Goal: Task Accomplishment & Management: Complete application form

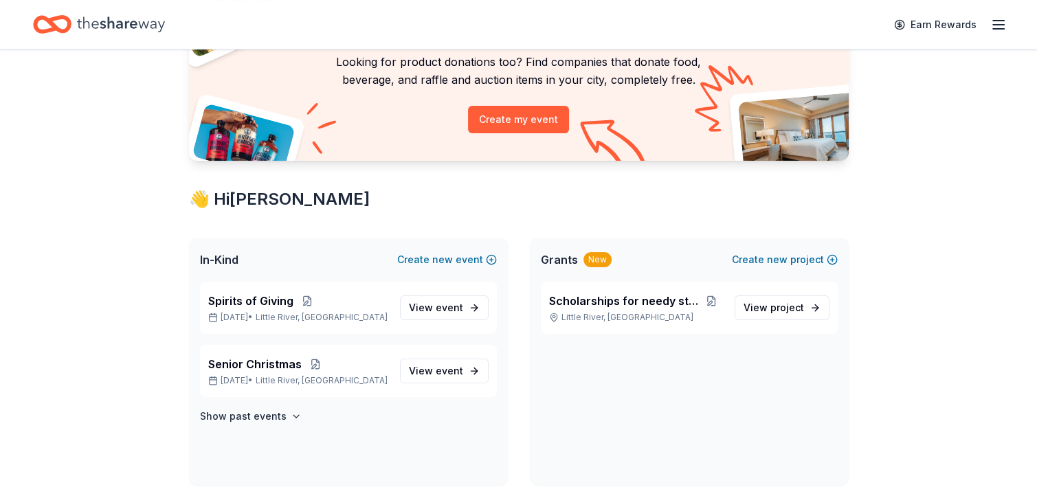
scroll to position [197, 0]
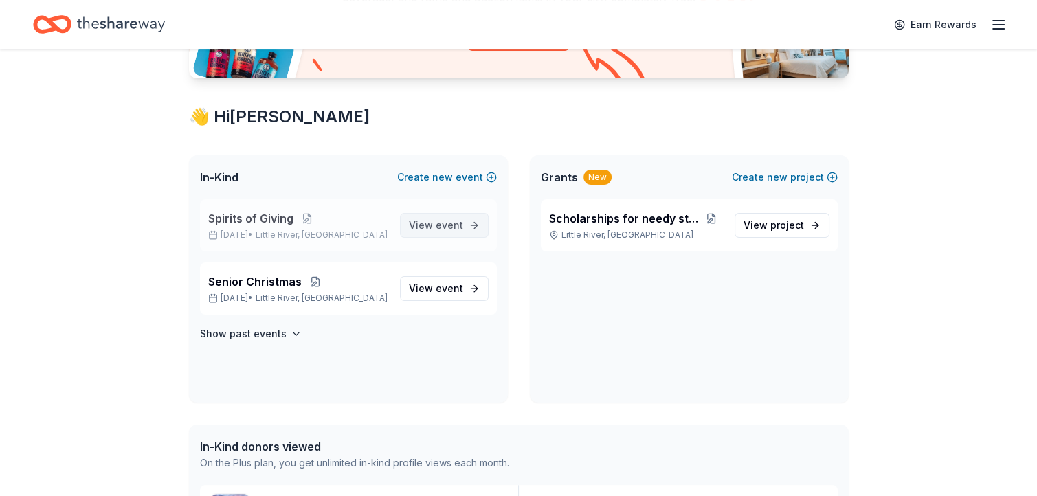
click at [445, 223] on span "event" at bounding box center [449, 225] width 27 height 12
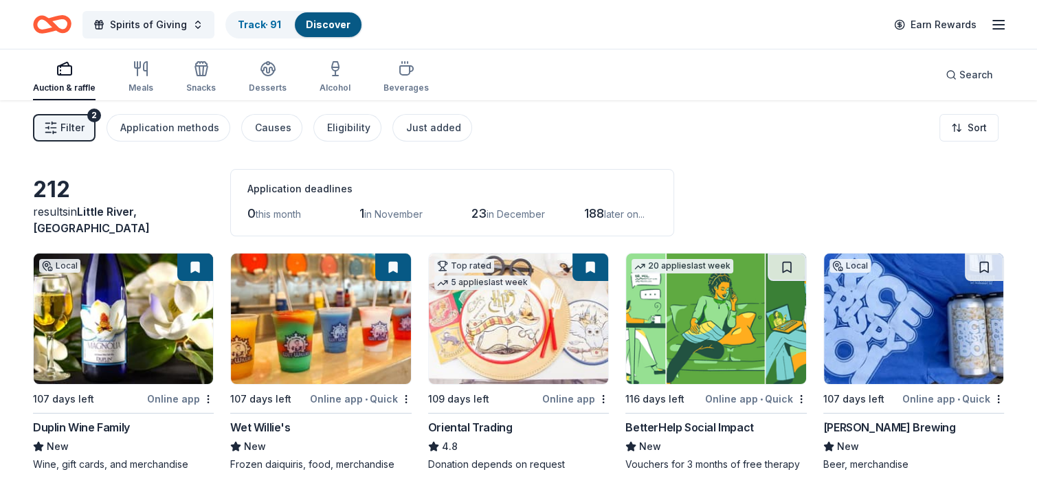
click at [82, 129] on span "Filter" at bounding box center [72, 128] width 24 height 16
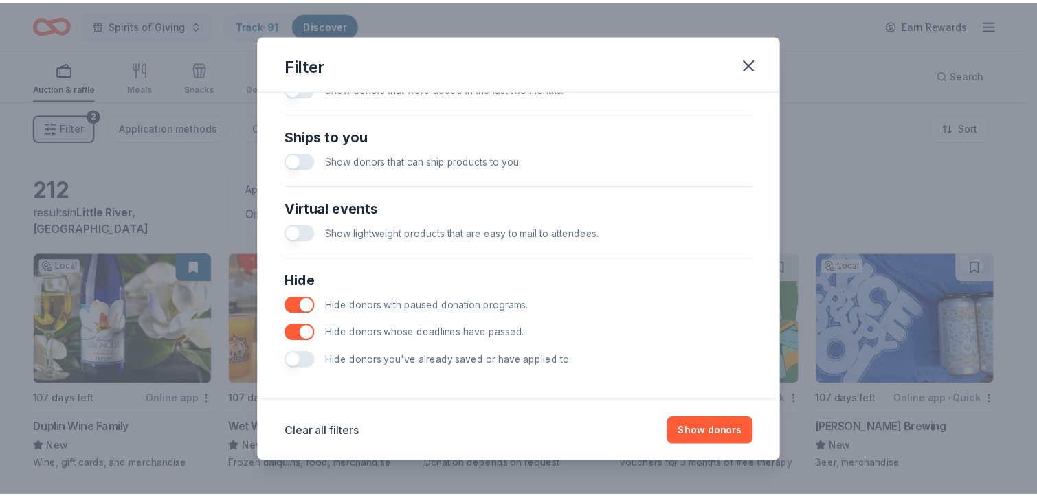
scroll to position [594, 0]
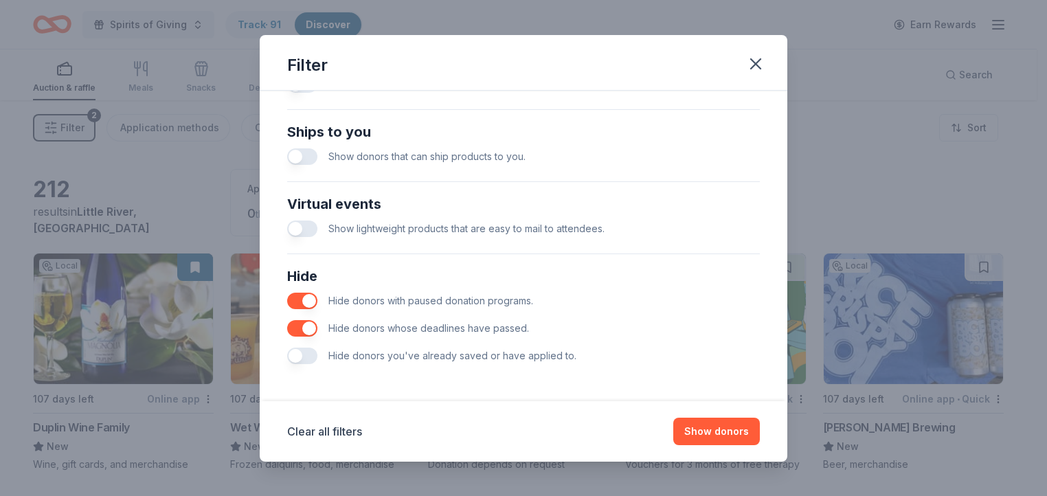
click at [311, 355] on button "button" at bounding box center [302, 356] width 30 height 16
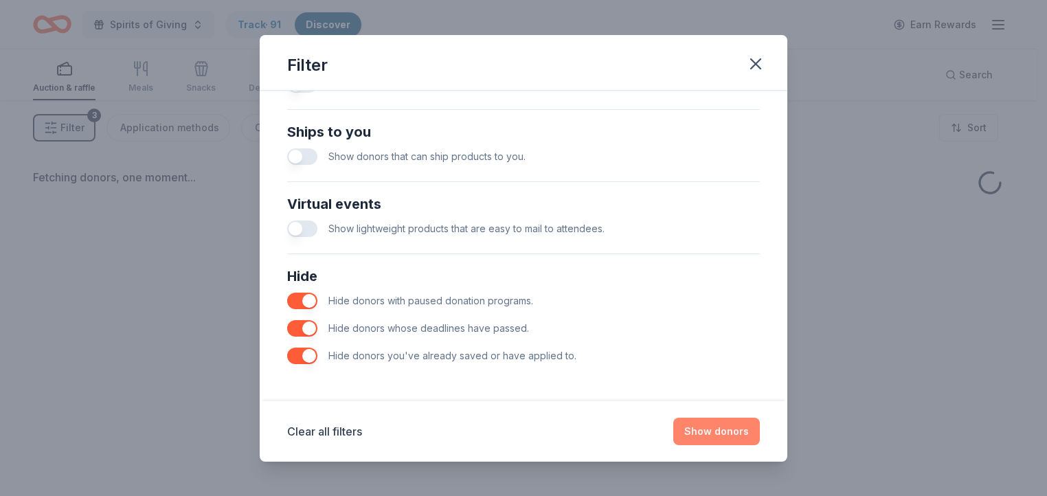
click at [712, 429] on button "Show donors" at bounding box center [716, 431] width 87 height 27
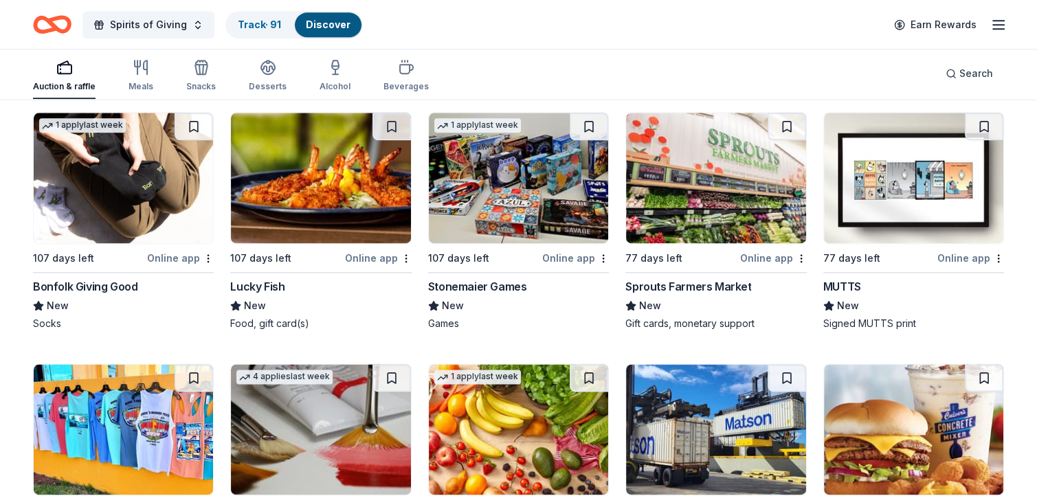
scroll to position [1677, 0]
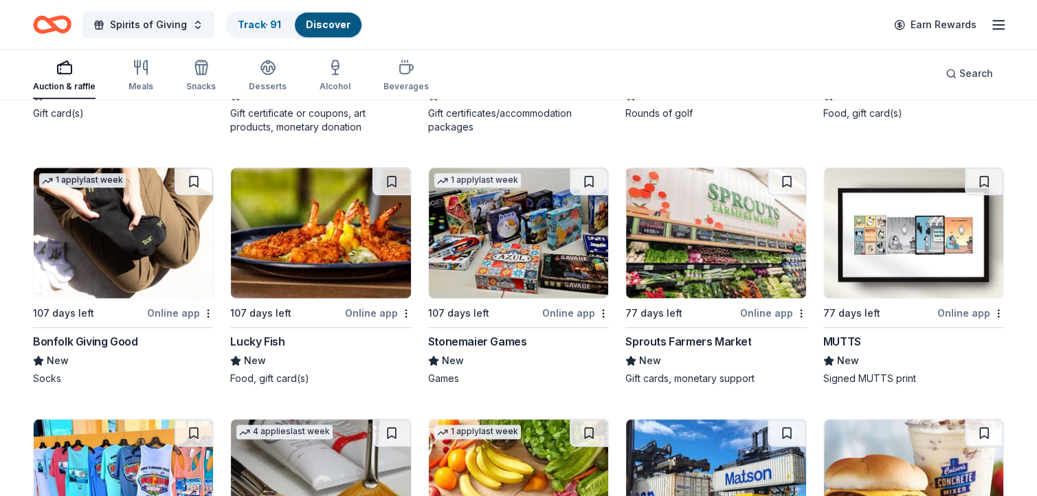
click at [900, 238] on img at bounding box center [913, 233] width 179 height 131
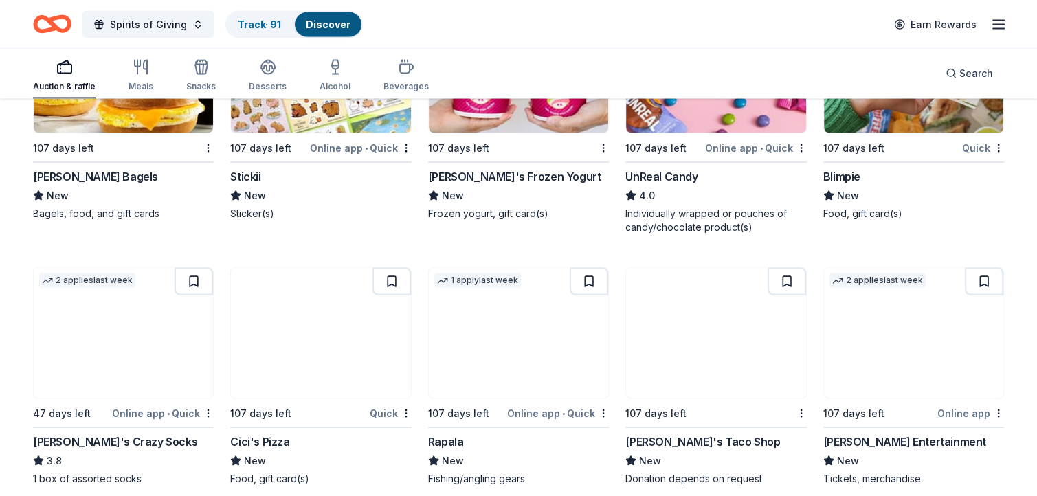
scroll to position [2699, 0]
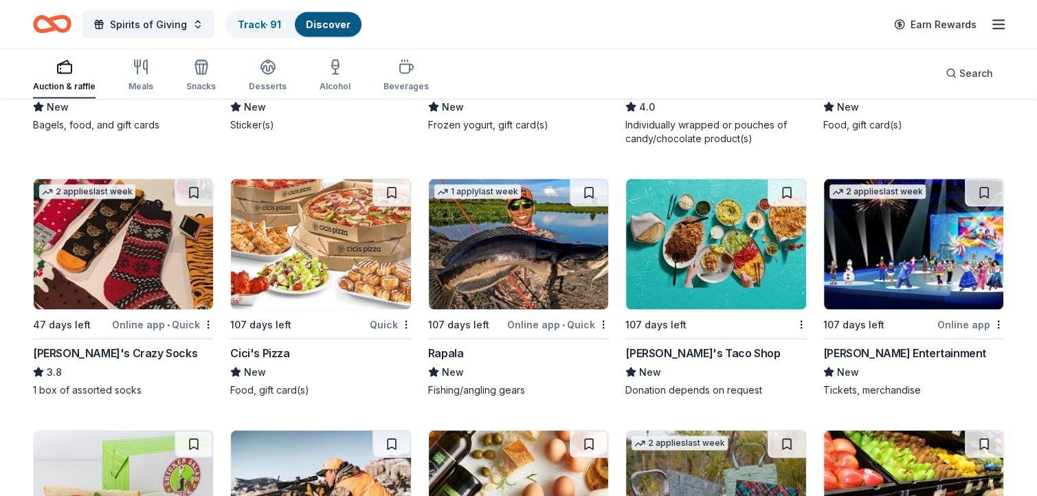
click at [335, 265] on img at bounding box center [320, 244] width 179 height 131
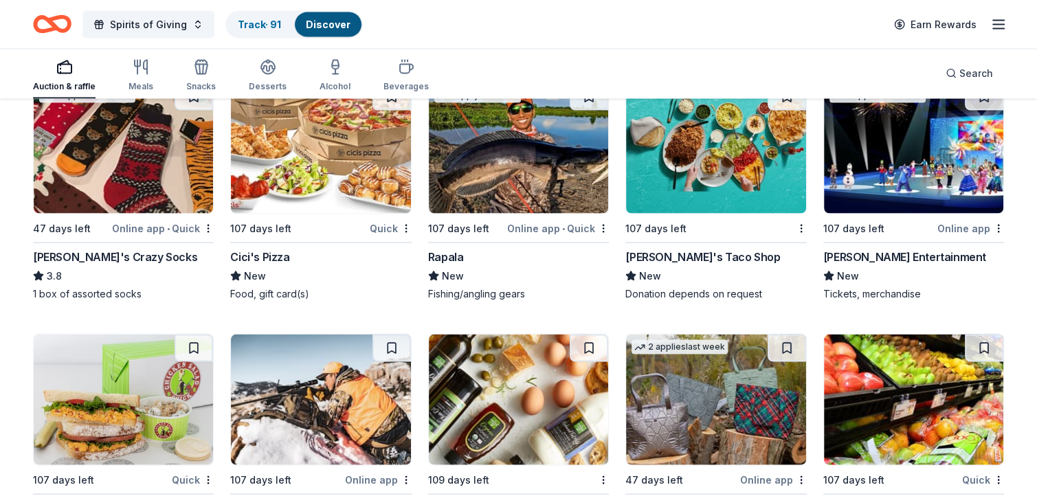
scroll to position [2958, 0]
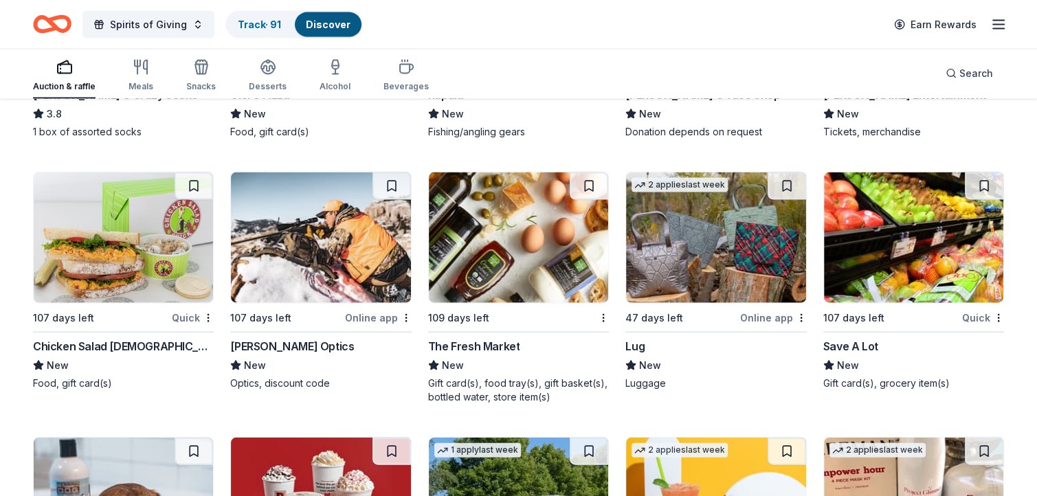
click at [119, 224] on img at bounding box center [123, 237] width 179 height 131
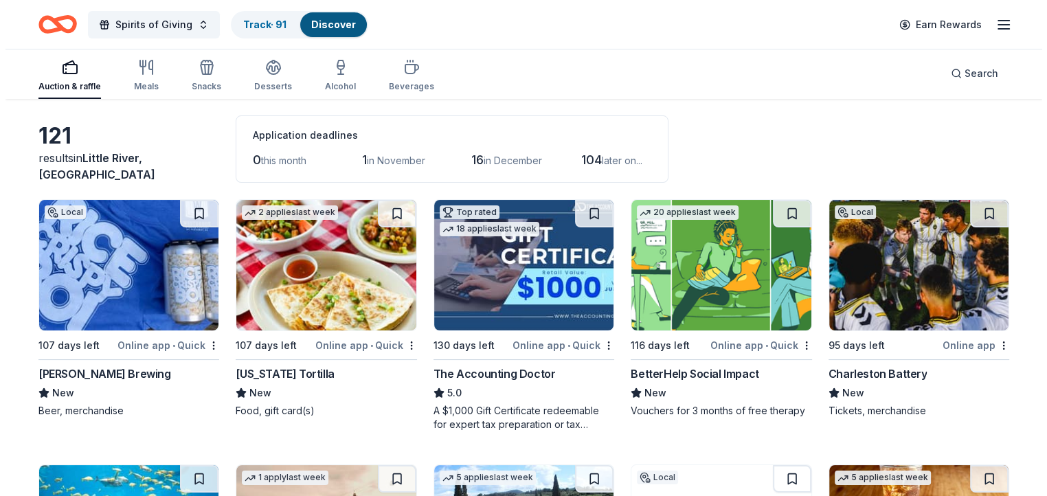
scroll to position [0, 0]
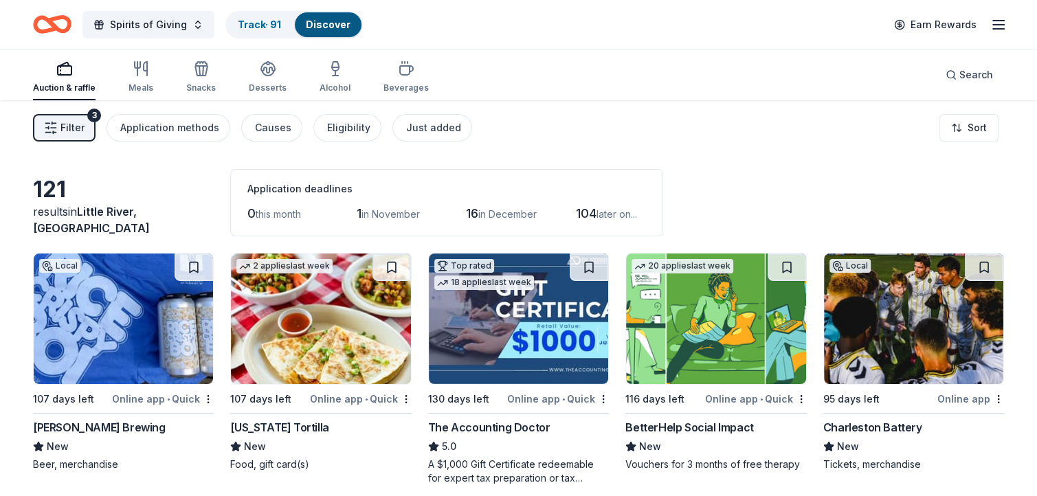
click at [74, 124] on span "Filter" at bounding box center [72, 128] width 24 height 16
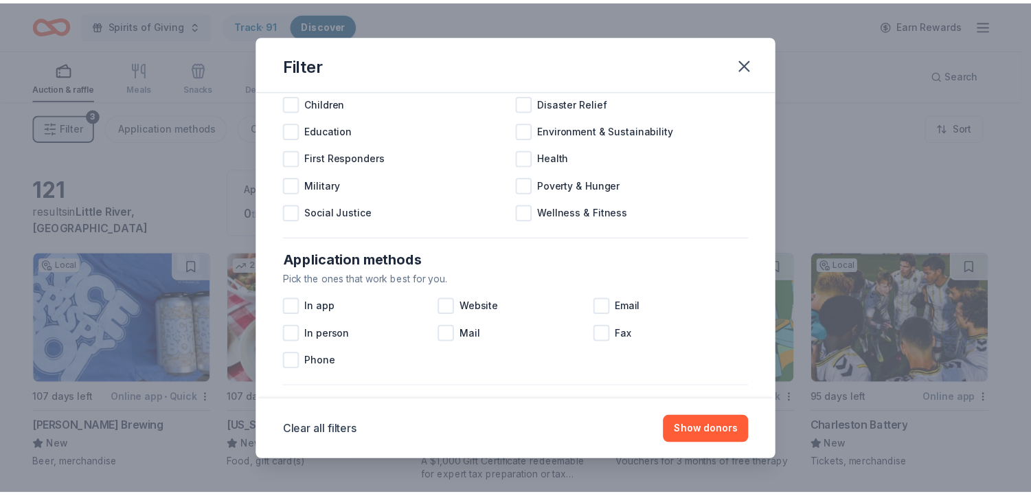
scroll to position [102, 0]
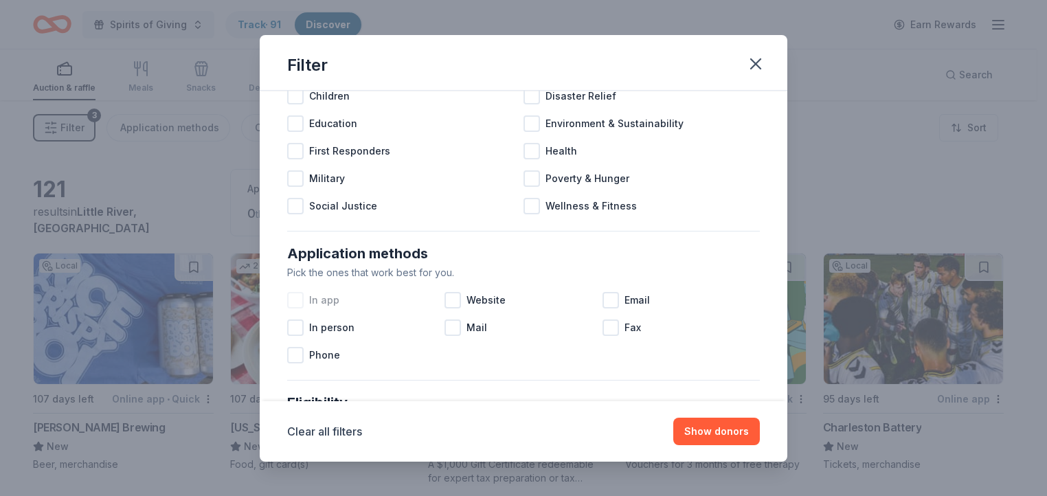
click at [299, 297] on div at bounding box center [295, 300] width 16 height 16
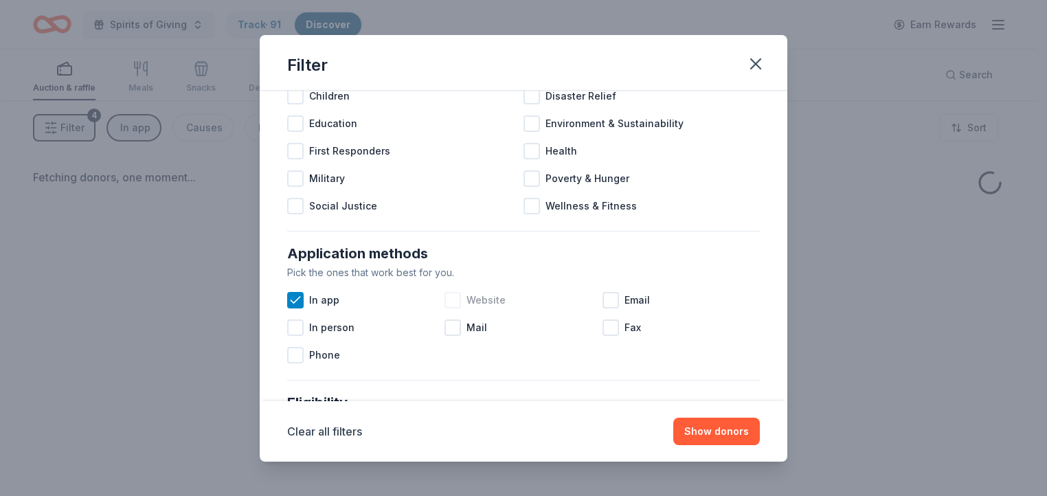
click at [449, 302] on div at bounding box center [453, 300] width 16 height 16
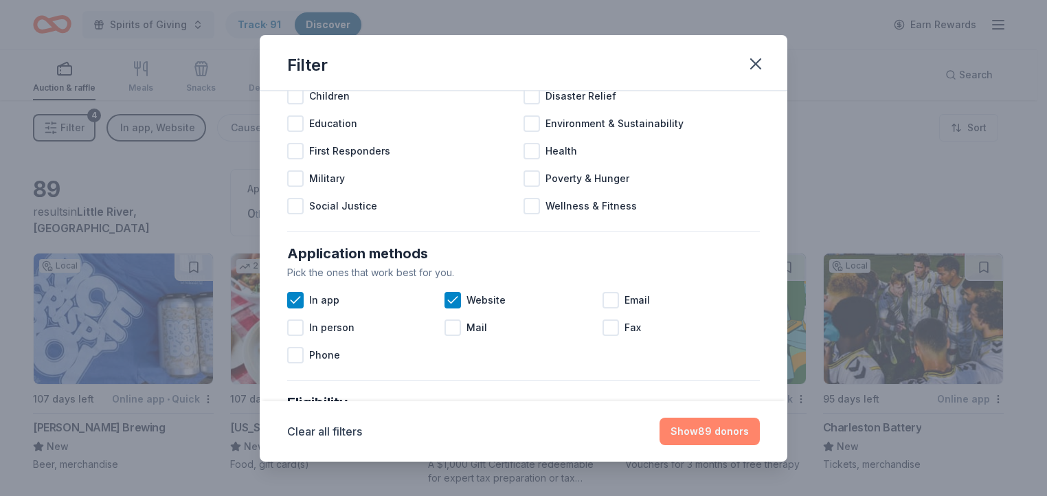
click at [713, 435] on button "Show 89 donors" at bounding box center [710, 431] width 100 height 27
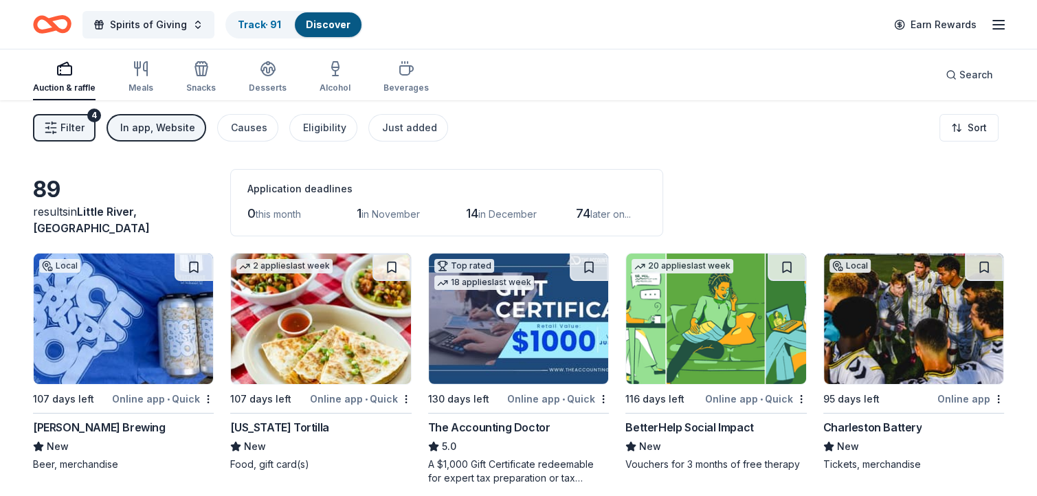
click at [130, 314] on img at bounding box center [123, 319] width 179 height 131
click at [344, 320] on img at bounding box center [320, 319] width 179 height 131
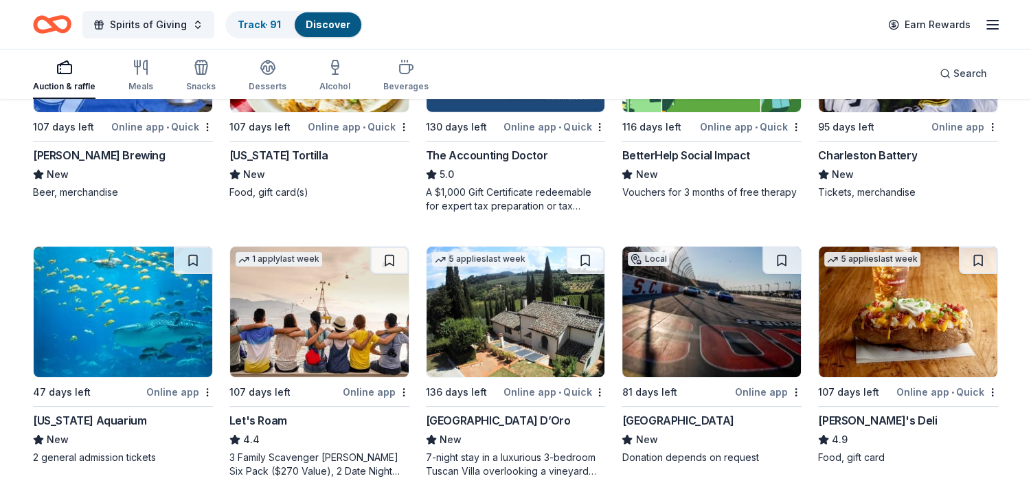
scroll to position [280, 0]
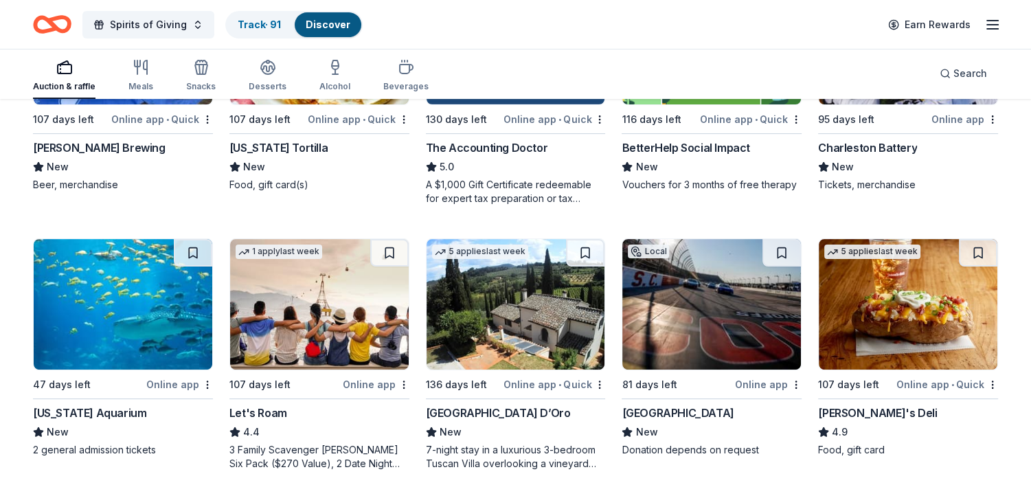
click at [520, 317] on img at bounding box center [516, 304] width 179 height 131
click at [913, 295] on img at bounding box center [908, 304] width 179 height 131
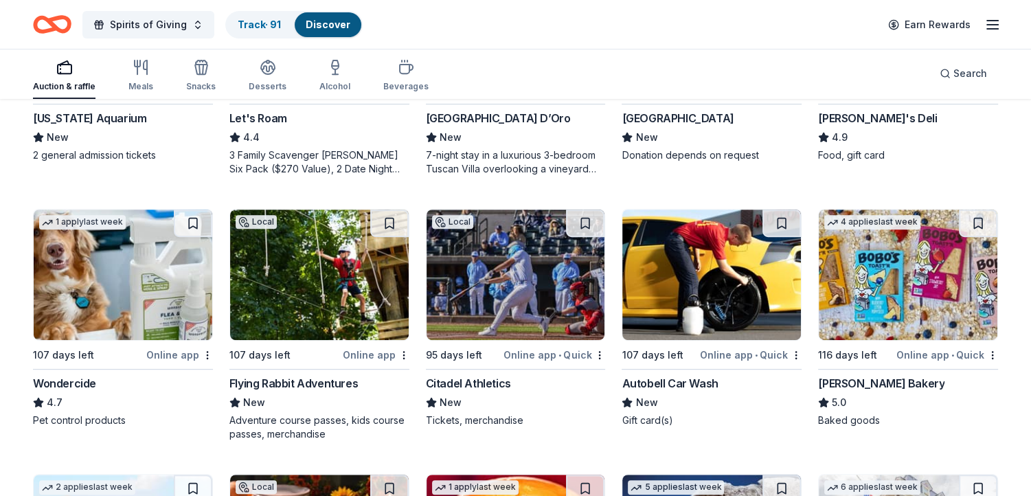
scroll to position [573, 0]
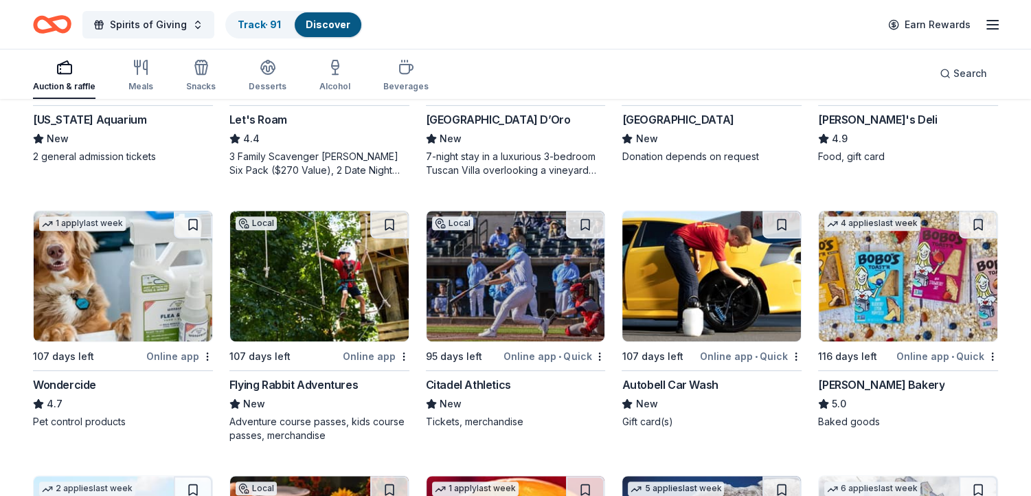
click at [328, 259] on img at bounding box center [319, 276] width 179 height 131
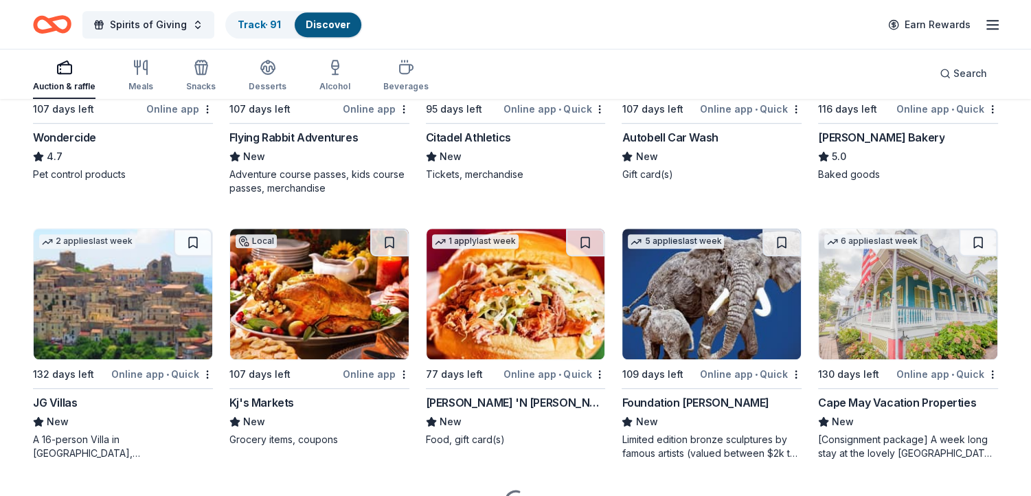
scroll to position [827, 0]
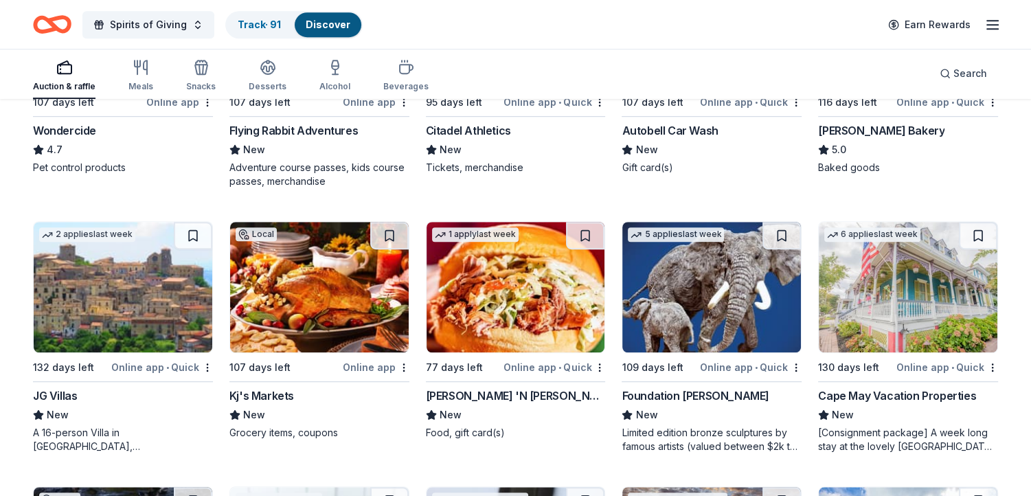
click at [499, 295] on img at bounding box center [516, 287] width 179 height 131
click at [910, 296] on img at bounding box center [908, 287] width 179 height 131
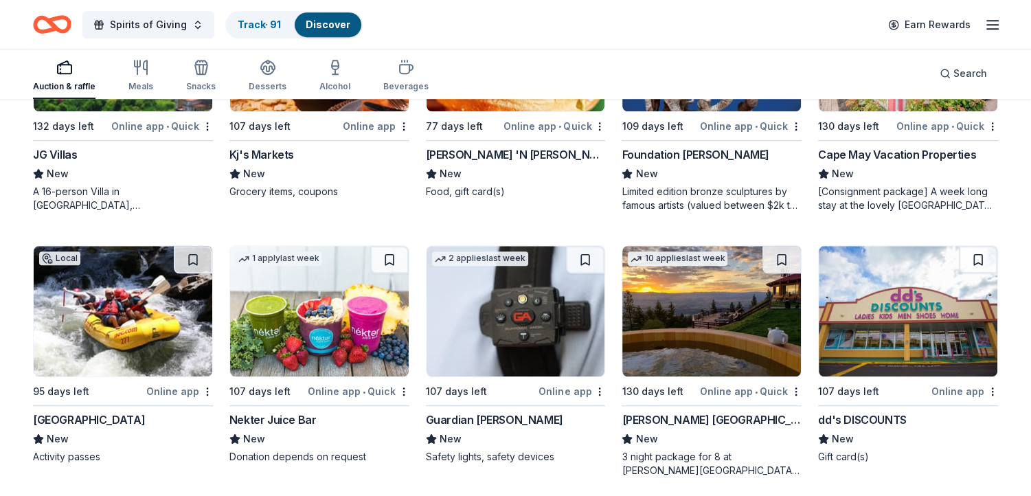
scroll to position [1075, 0]
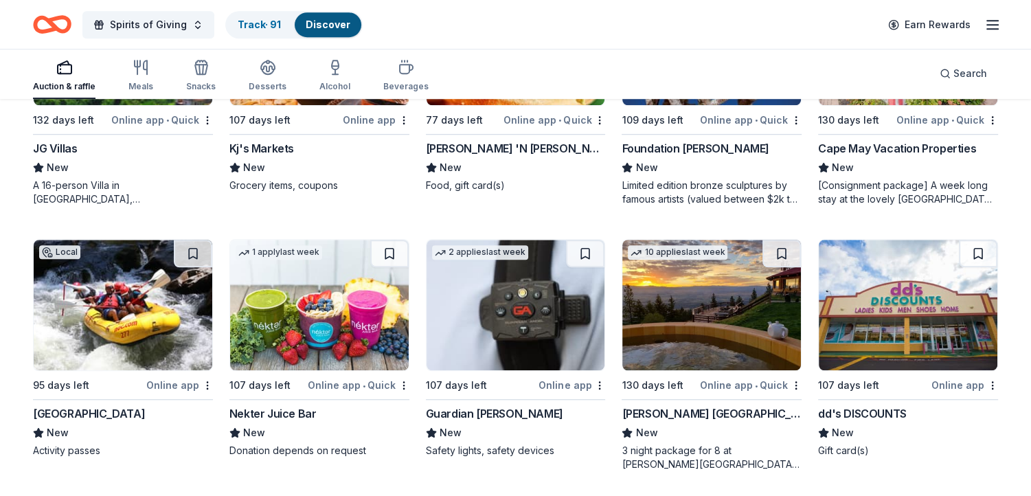
click at [518, 304] on img at bounding box center [516, 305] width 179 height 131
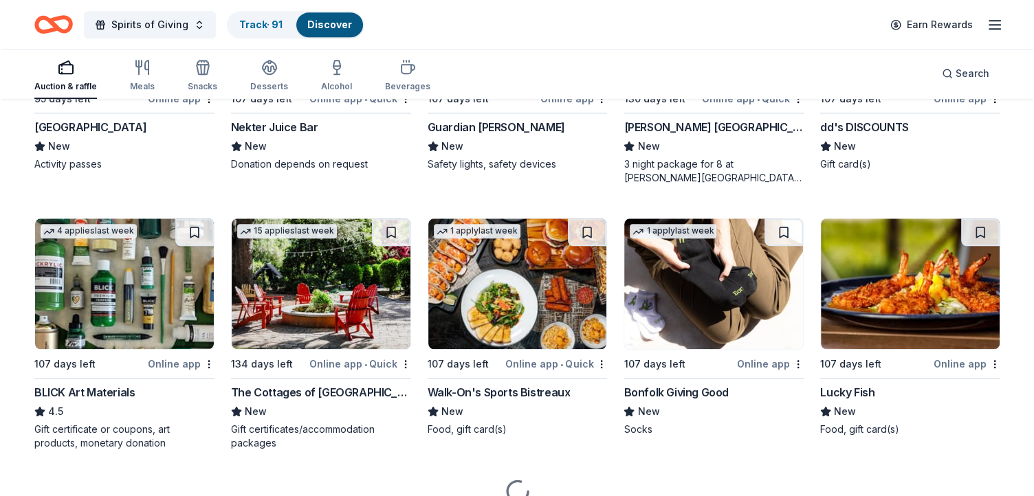
scroll to position [1366, 0]
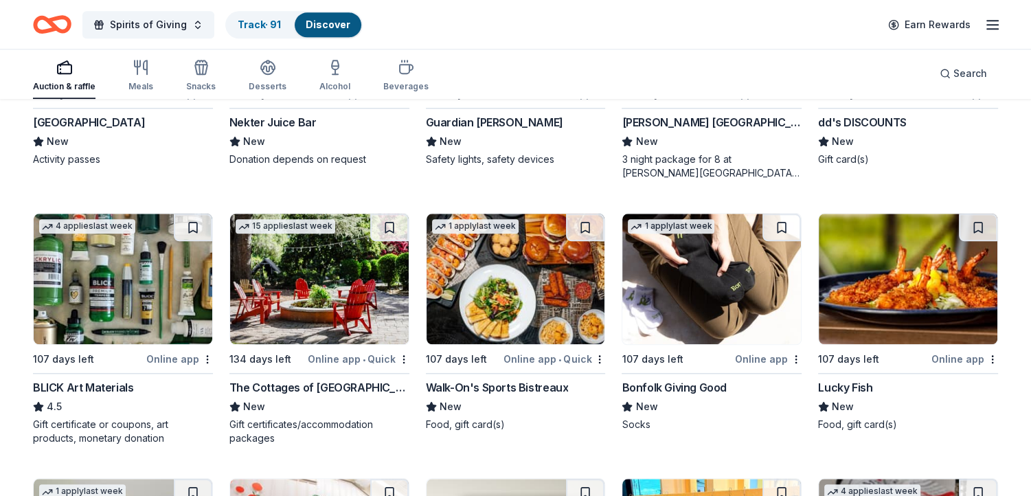
click at [309, 283] on img at bounding box center [319, 279] width 179 height 131
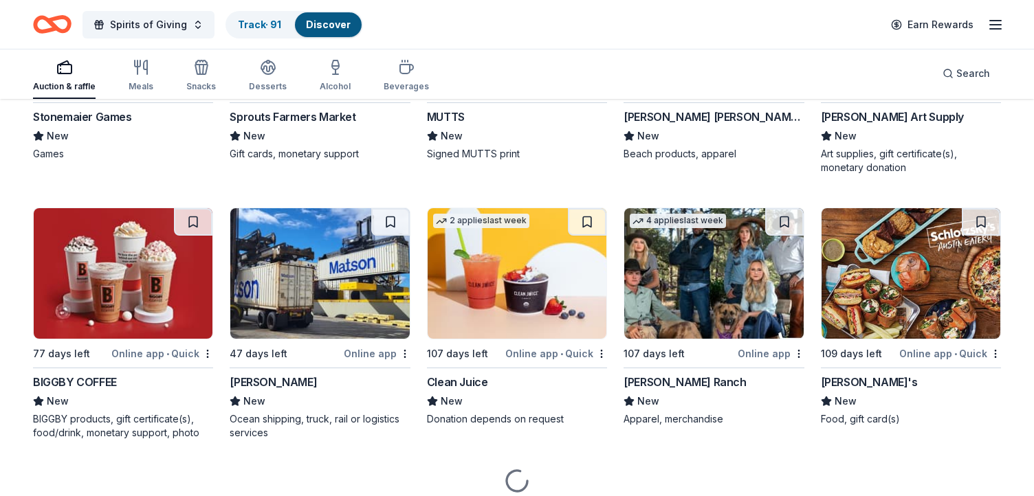
scroll to position [1899, 0]
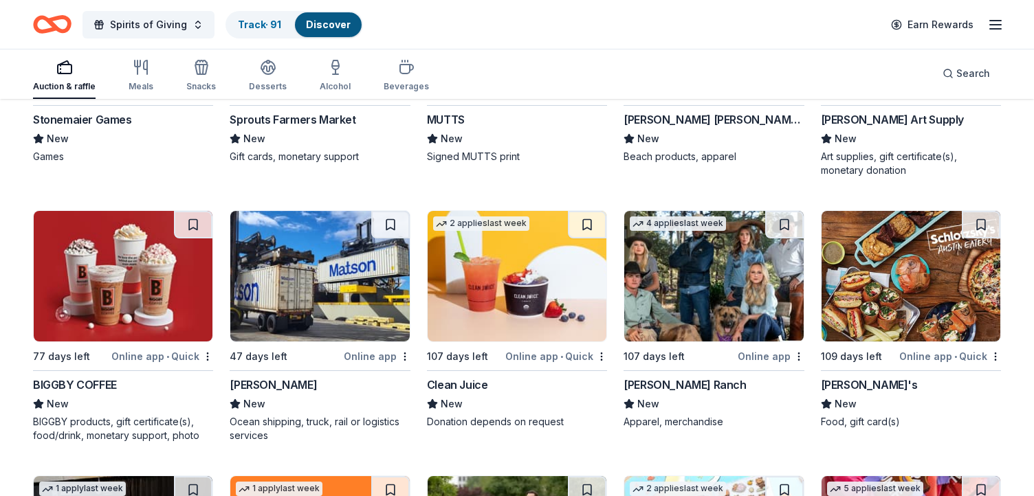
click at [906, 284] on img at bounding box center [910, 276] width 179 height 131
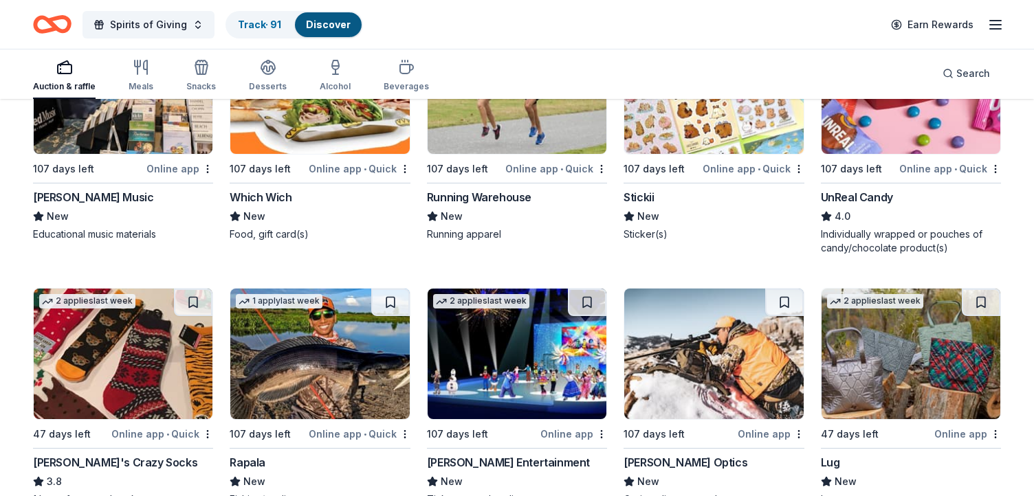
scroll to position [2387, 0]
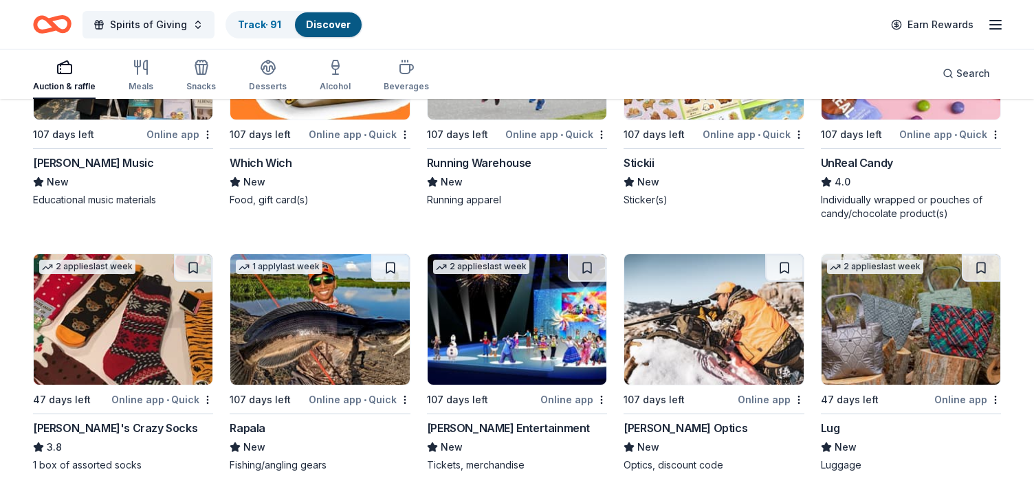
click at [536, 316] on img at bounding box center [516, 319] width 179 height 131
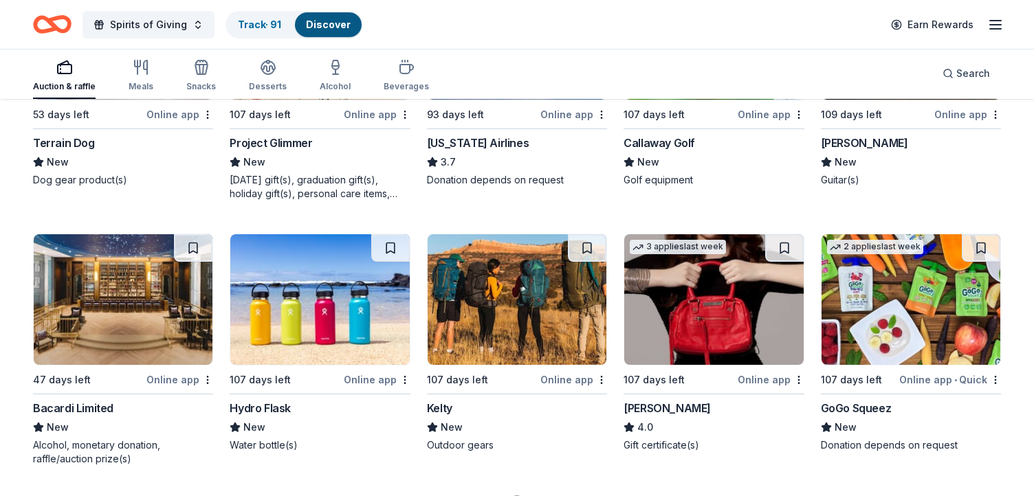
scroll to position [2927, 0]
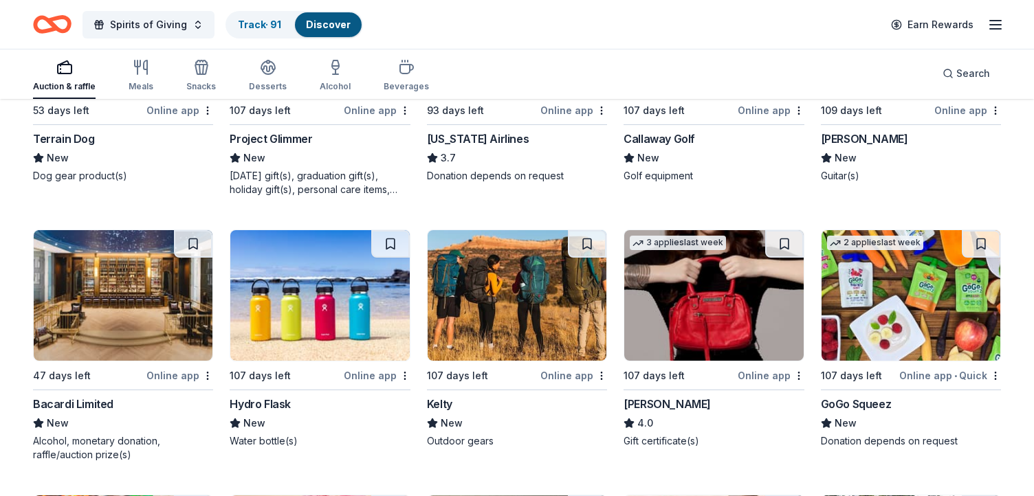
click at [142, 302] on img at bounding box center [123, 295] width 179 height 131
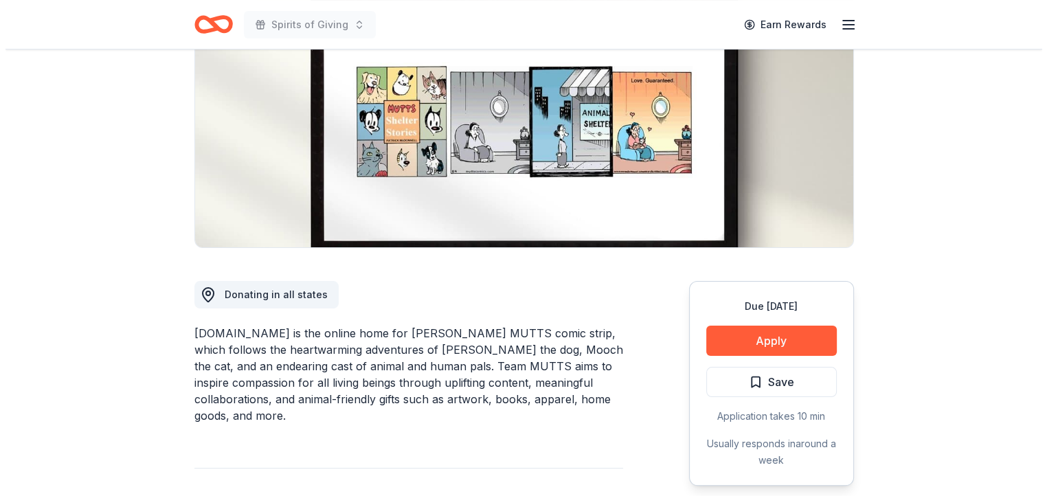
scroll to position [97, 0]
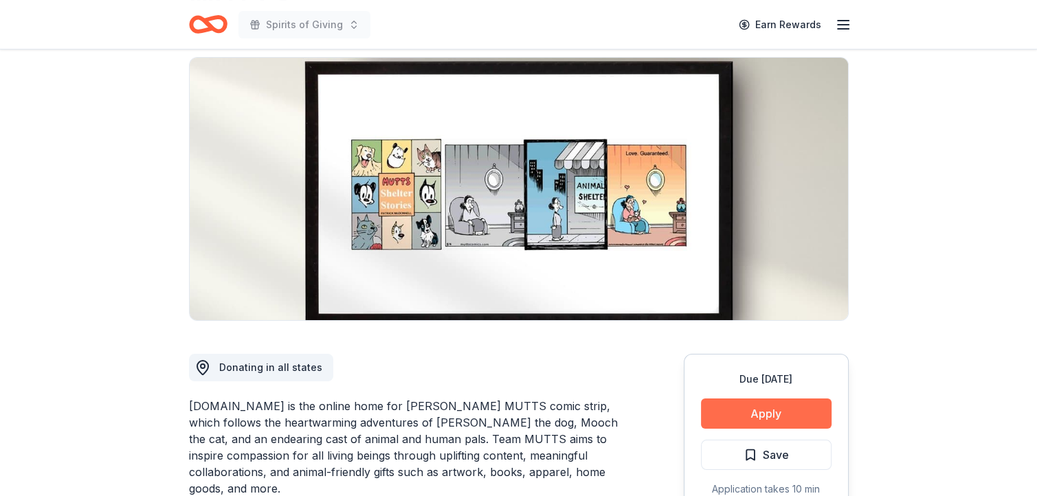
click at [768, 410] on button "Apply" at bounding box center [766, 414] width 131 height 30
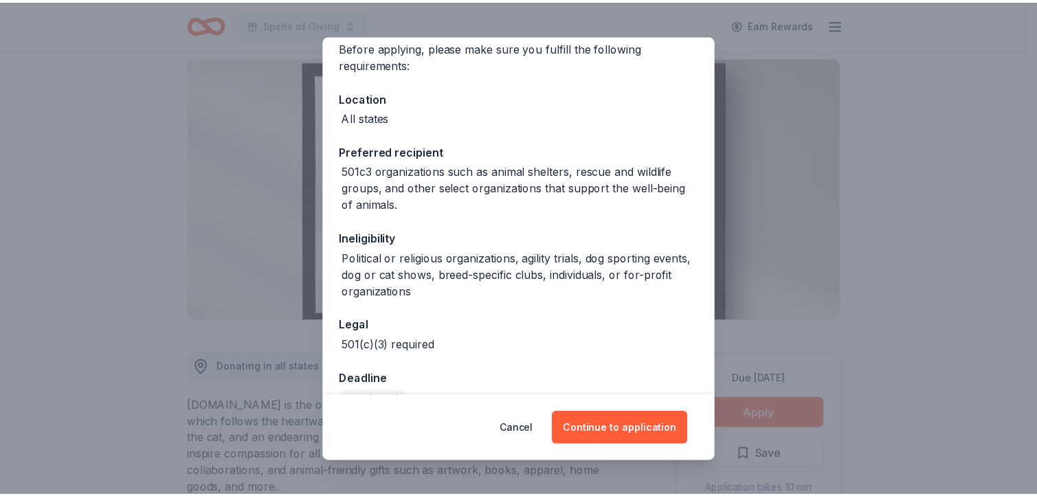
scroll to position [113, 0]
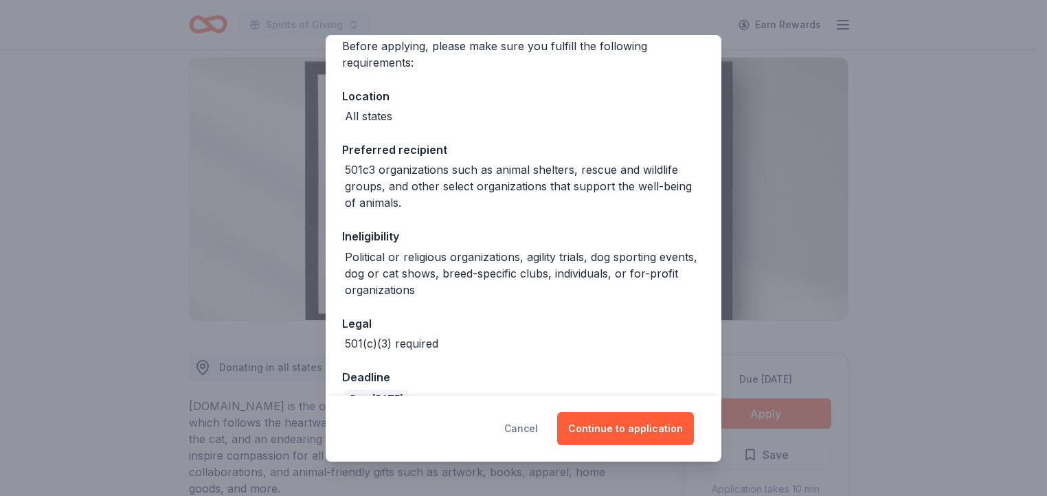
click at [534, 431] on button "Cancel" at bounding box center [521, 428] width 34 height 33
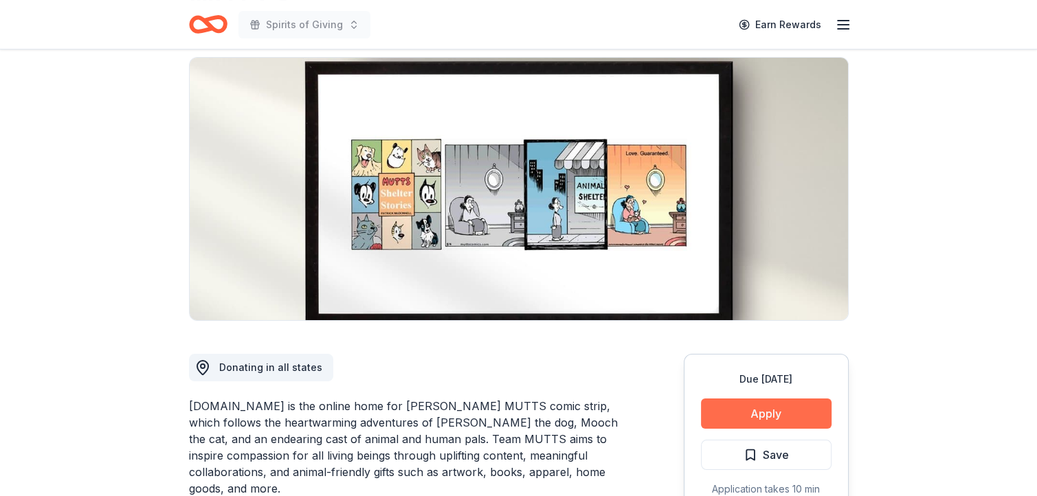
click at [775, 409] on button "Apply" at bounding box center [766, 414] width 131 height 30
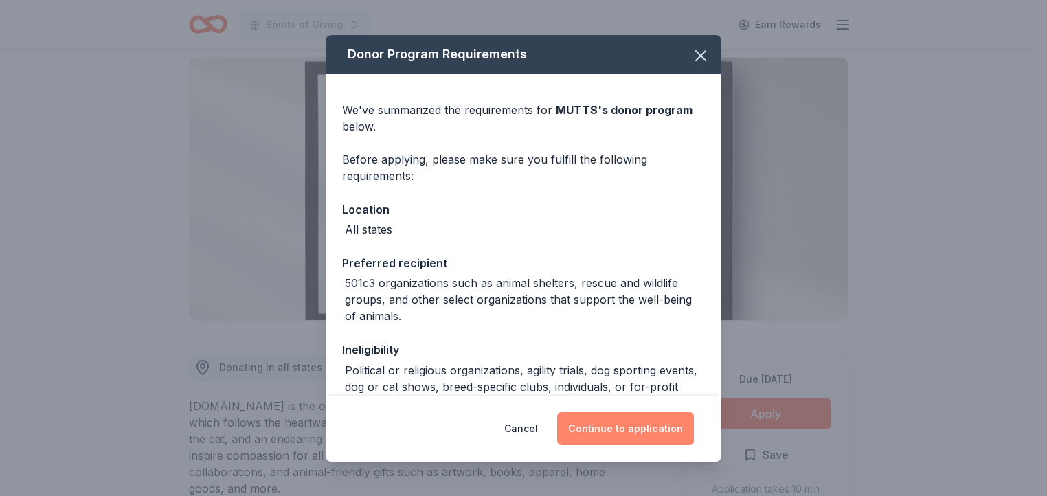
click at [621, 425] on button "Continue to application" at bounding box center [625, 428] width 137 height 33
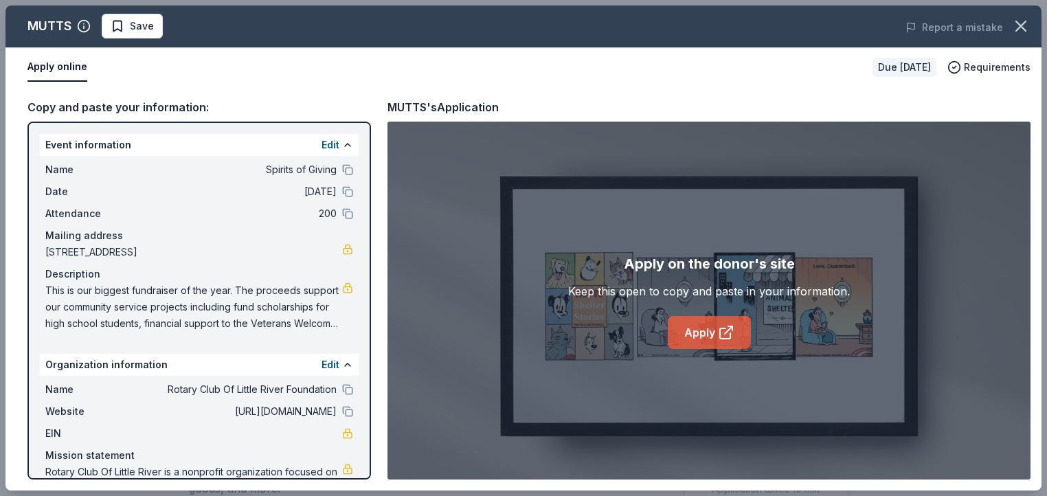
click at [712, 332] on link "Apply" at bounding box center [709, 332] width 83 height 33
click at [1018, 25] on icon "button" at bounding box center [1021, 25] width 19 height 19
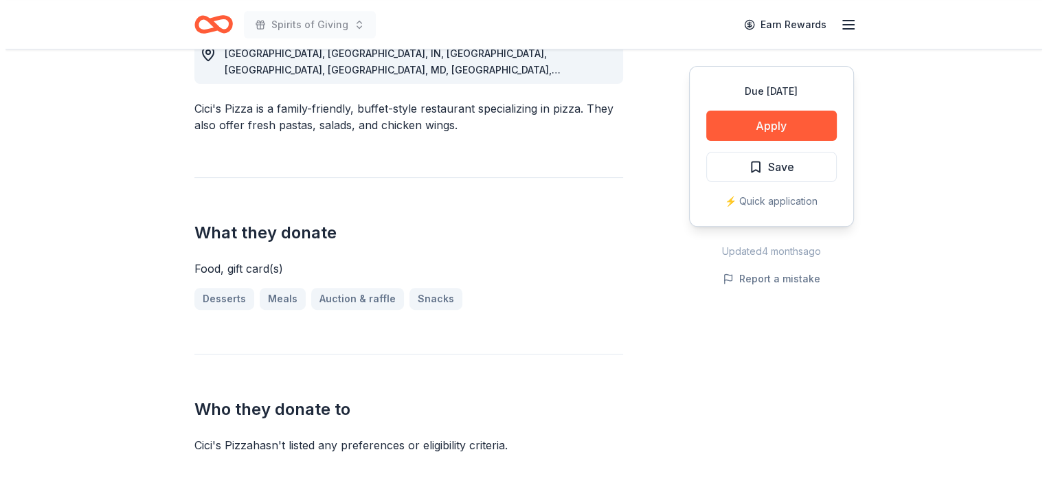
scroll to position [456, 0]
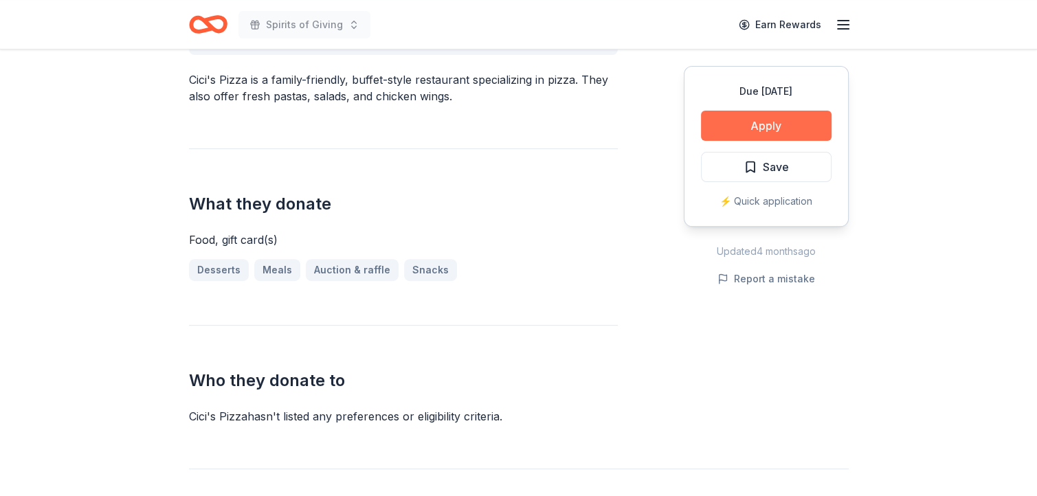
click at [761, 122] on button "Apply" at bounding box center [766, 126] width 131 height 30
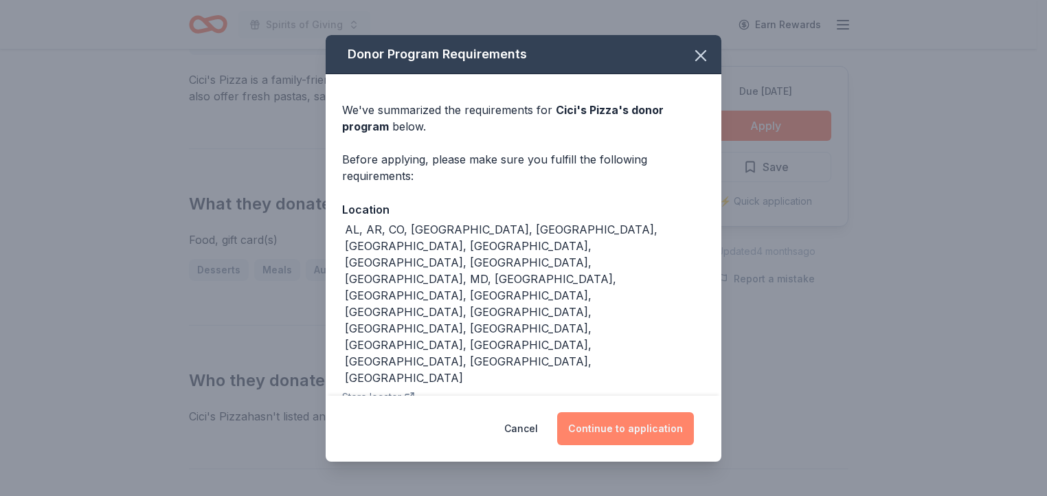
click at [643, 412] on button "Continue to application" at bounding box center [625, 428] width 137 height 33
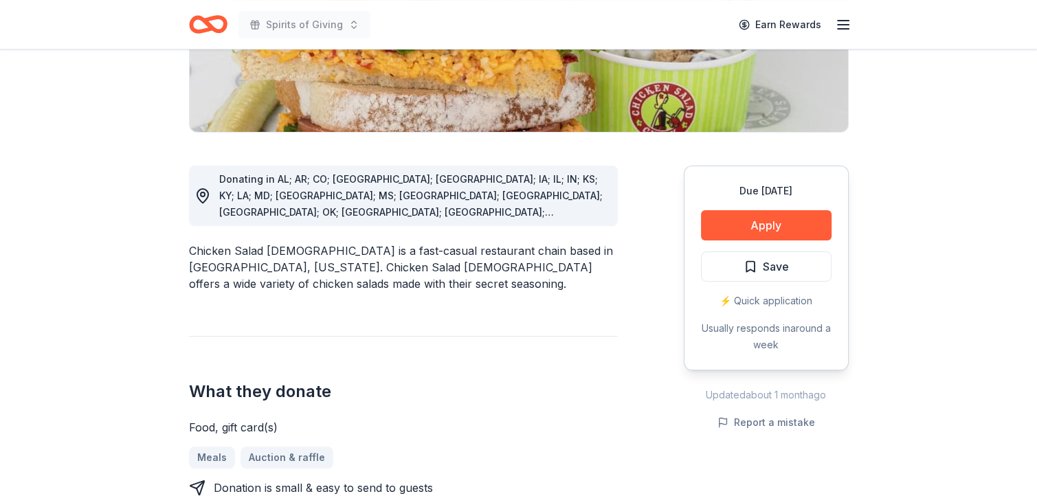
scroll to position [288, 0]
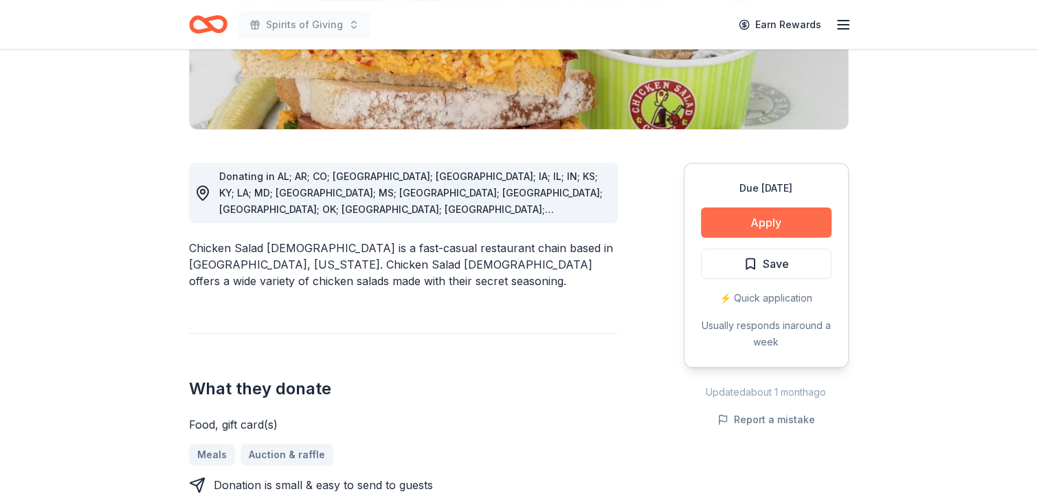
click at [763, 223] on button "Apply" at bounding box center [766, 223] width 131 height 30
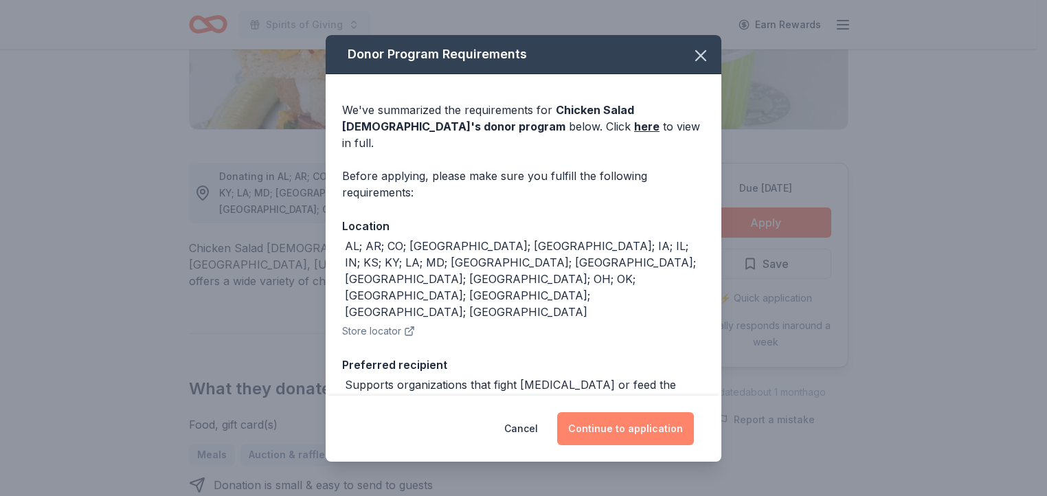
click at [618, 427] on button "Continue to application" at bounding box center [625, 428] width 137 height 33
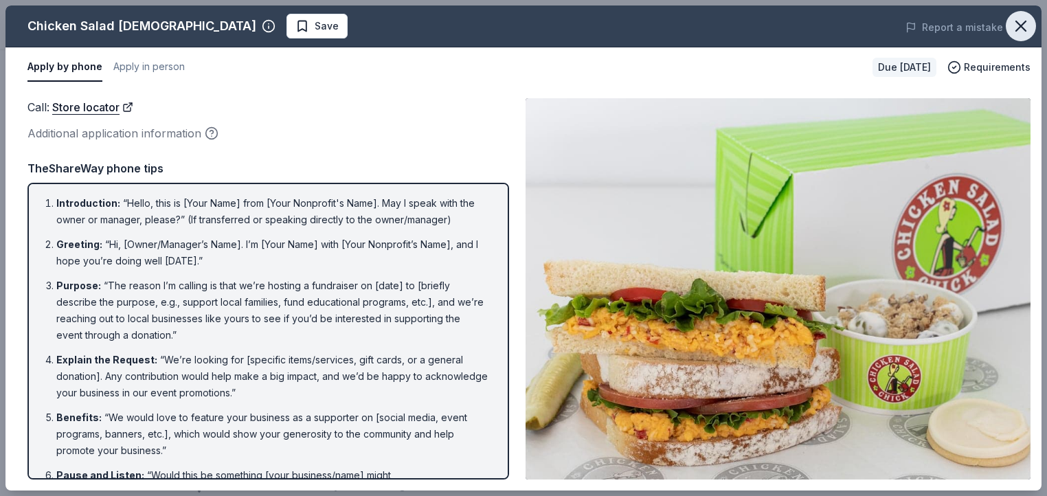
click at [1018, 28] on icon "button" at bounding box center [1021, 26] width 10 height 10
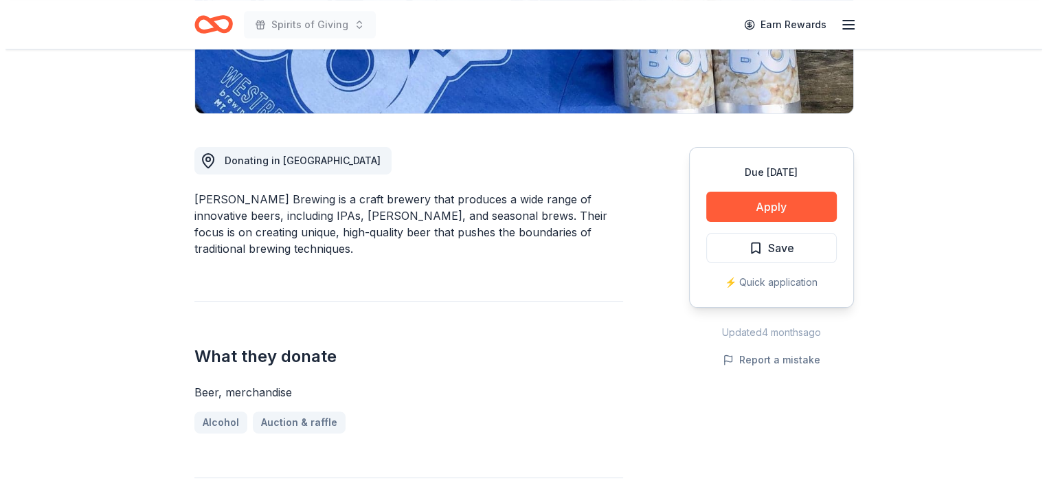
scroll to position [311, 0]
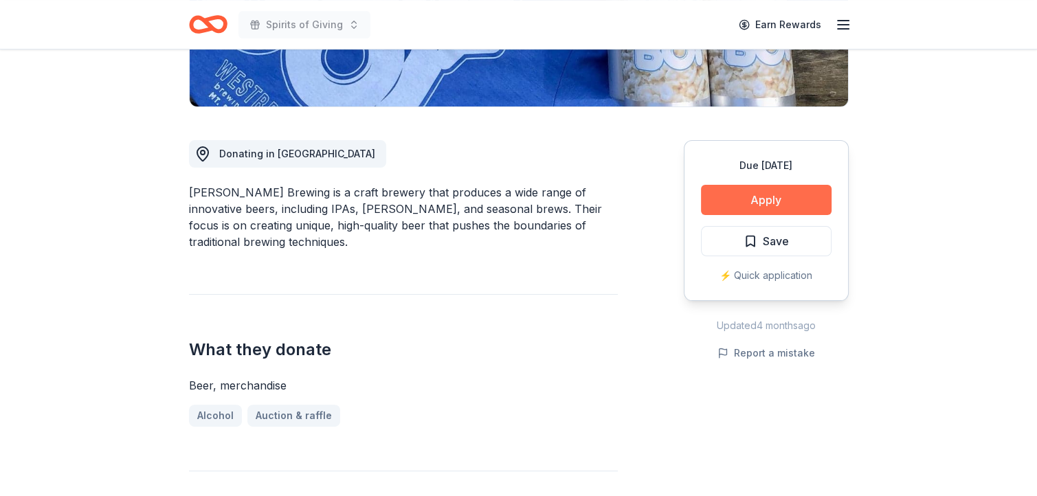
click at [775, 198] on button "Apply" at bounding box center [766, 200] width 131 height 30
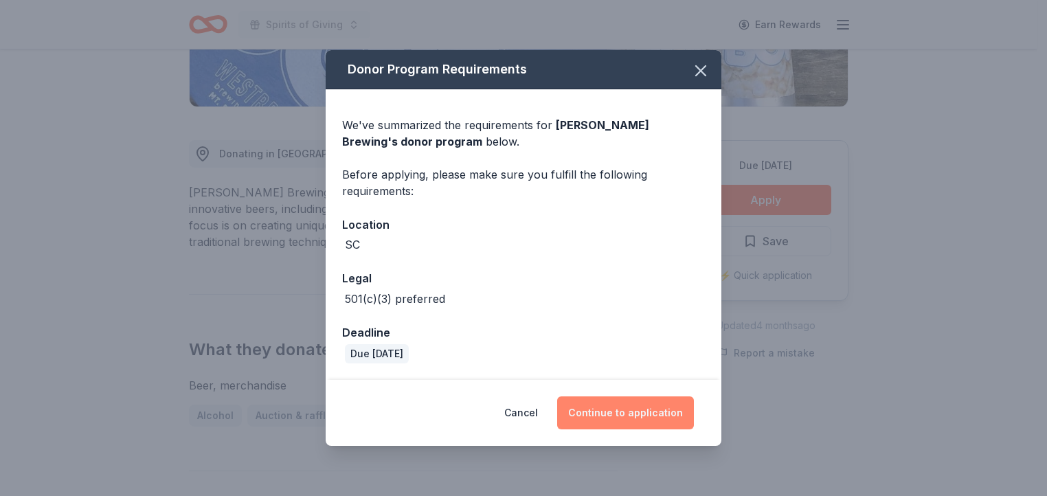
click at [634, 410] on button "Continue to application" at bounding box center [625, 413] width 137 height 33
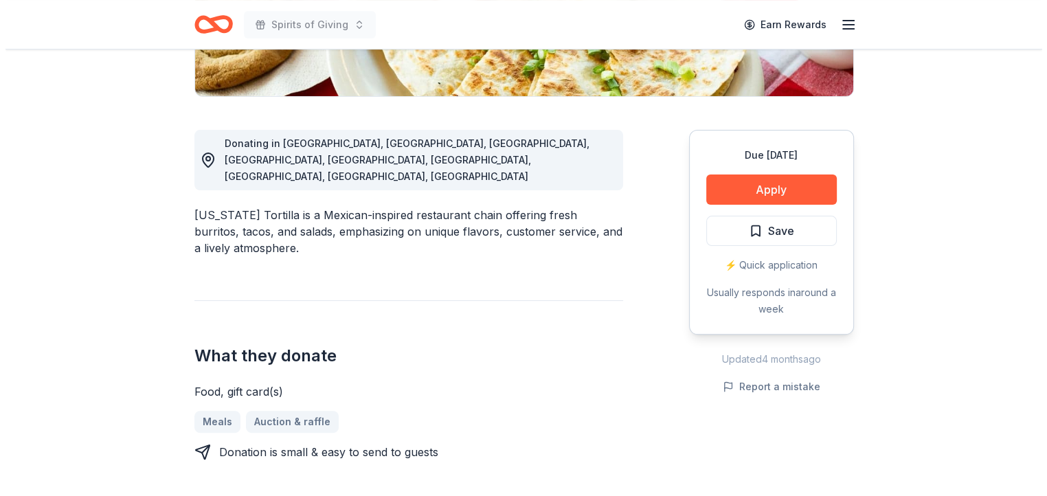
scroll to position [337, 0]
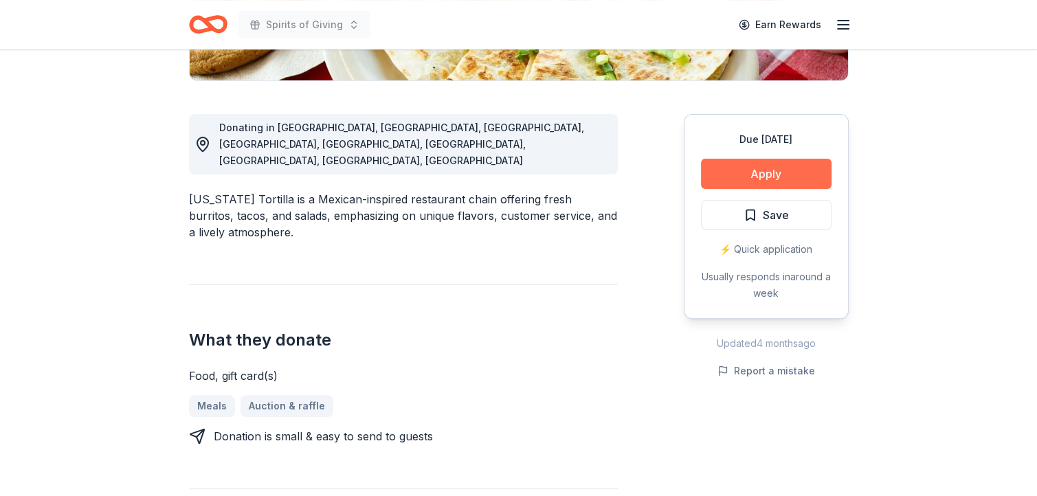
click at [773, 177] on button "Apply" at bounding box center [766, 174] width 131 height 30
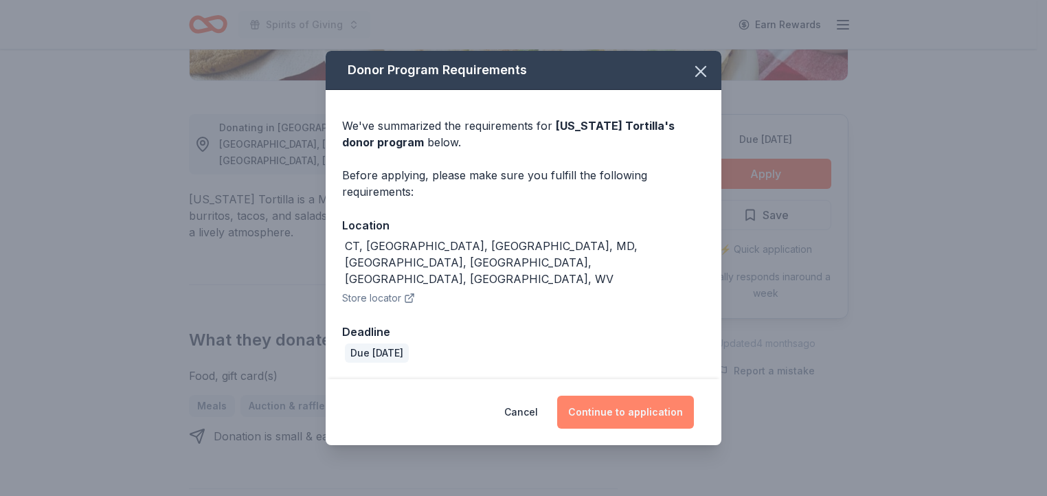
click at [629, 396] on button "Continue to application" at bounding box center [625, 412] width 137 height 33
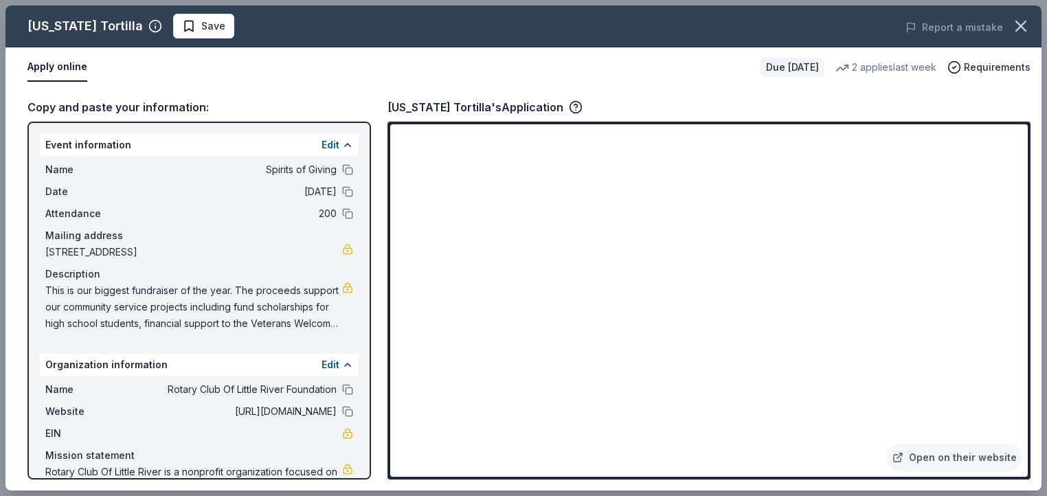
drag, startPoint x: 1045, startPoint y: 159, endPoint x: 1045, endPoint y: 178, distance: 18.6
click at [1036, 178] on div "California Tortilla Save Report a mistake Apply online Due in 107 days 2 applie…" at bounding box center [523, 248] width 1047 height 496
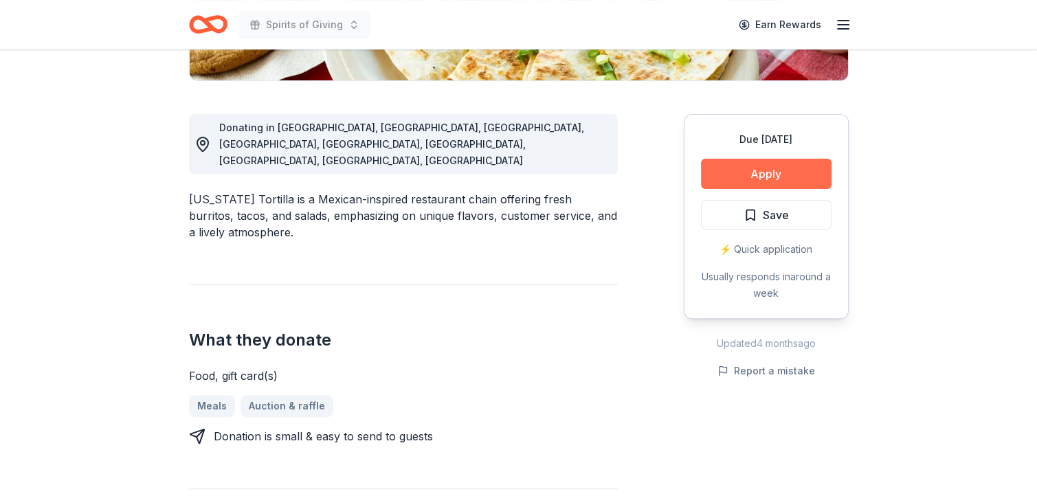
click at [766, 170] on button "Apply" at bounding box center [766, 174] width 131 height 30
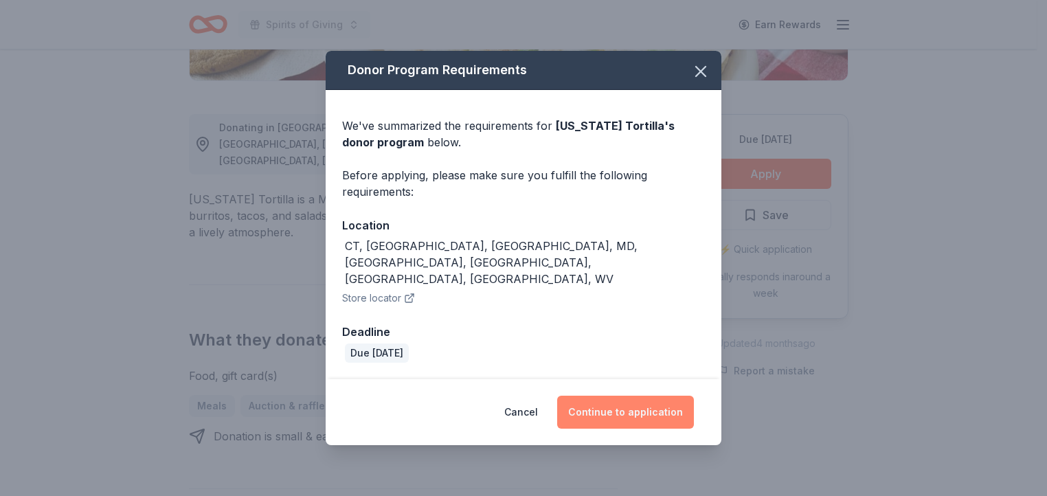
click at [636, 396] on button "Continue to application" at bounding box center [625, 412] width 137 height 33
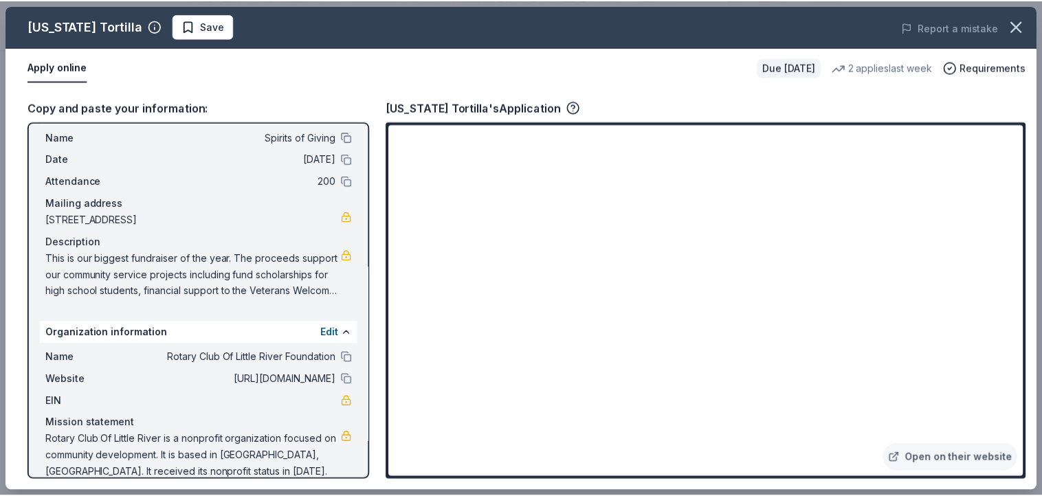
scroll to position [50, 0]
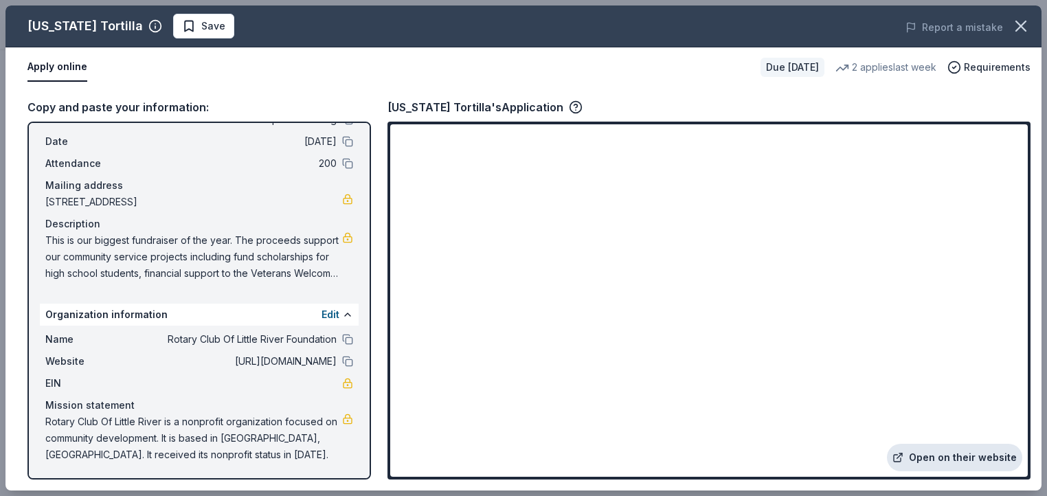
click at [948, 457] on link "Open on their website" at bounding box center [954, 457] width 135 height 27
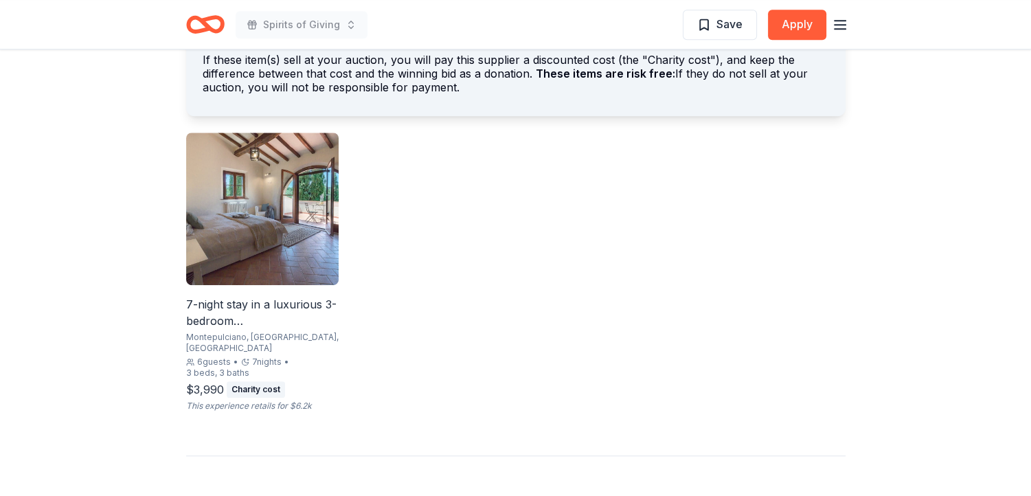
scroll to position [878, 0]
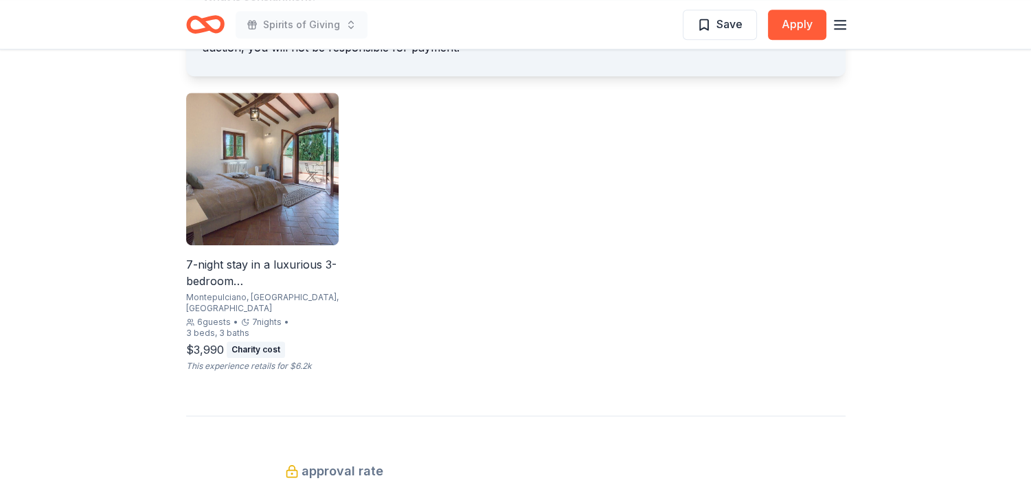
click at [279, 171] on img at bounding box center [262, 169] width 153 height 153
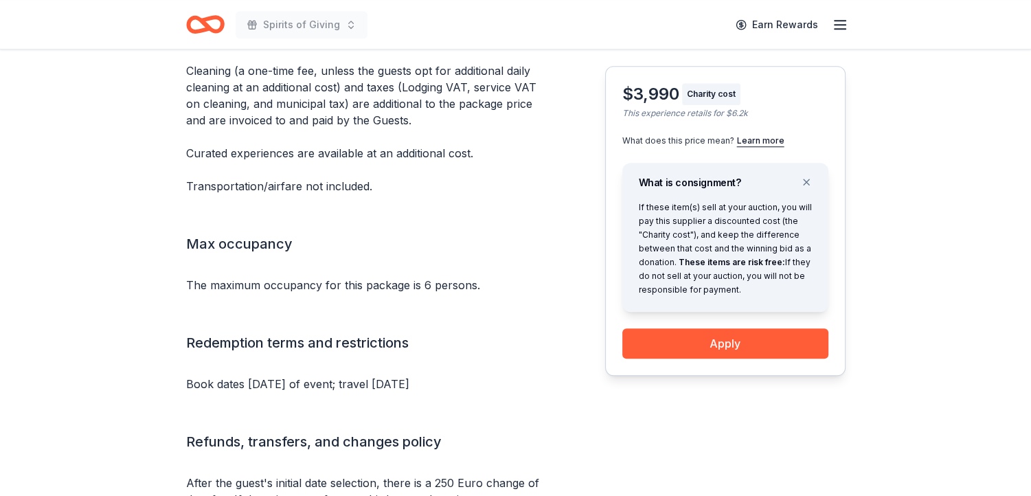
scroll to position [1215, 0]
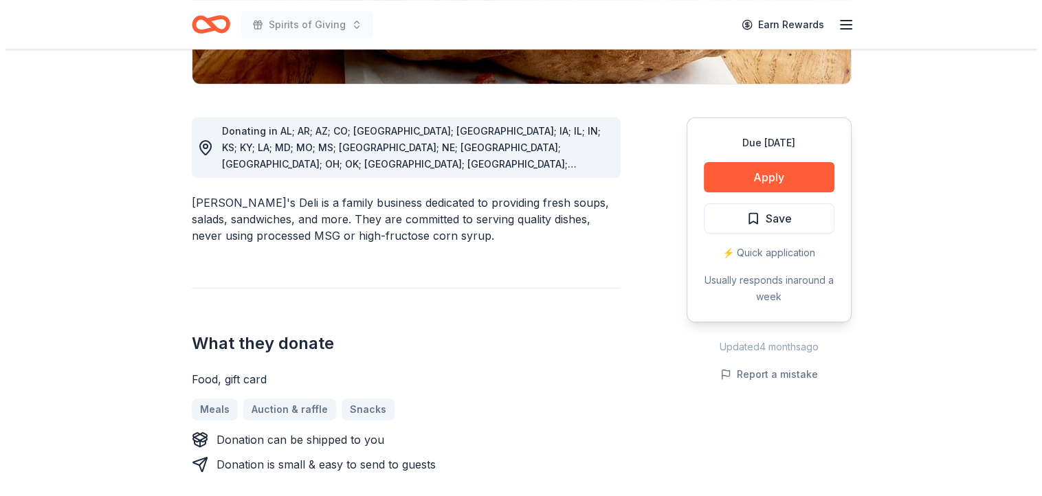
scroll to position [344, 0]
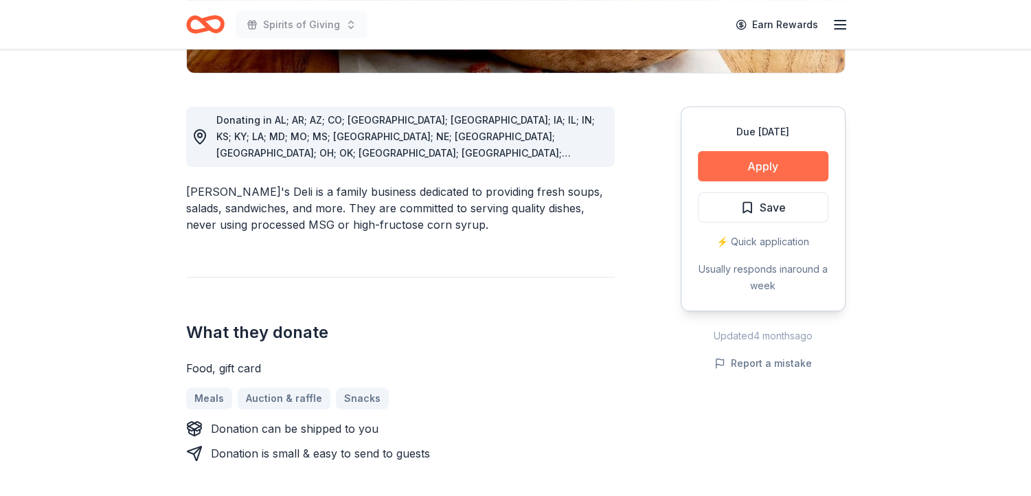
click at [781, 166] on button "Apply" at bounding box center [763, 166] width 131 height 30
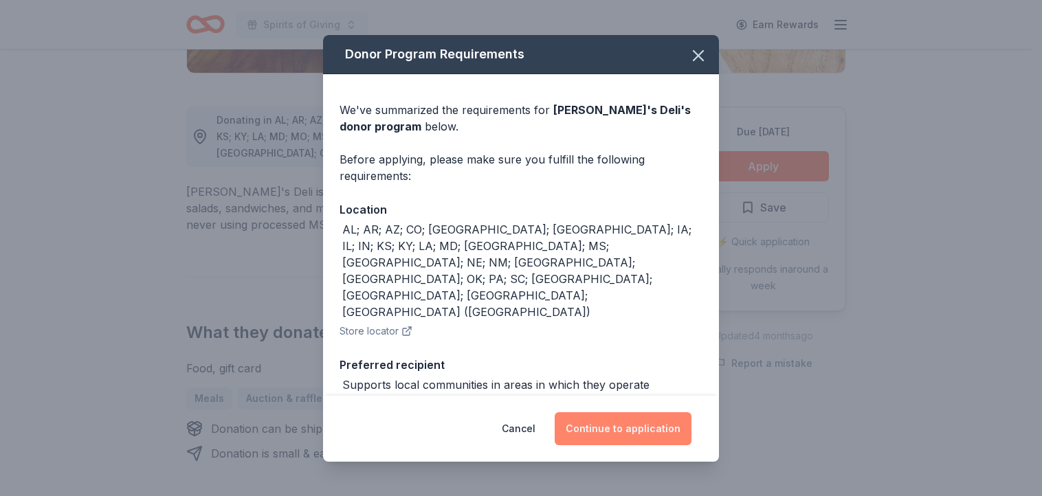
click at [632, 432] on button "Continue to application" at bounding box center [623, 428] width 137 height 33
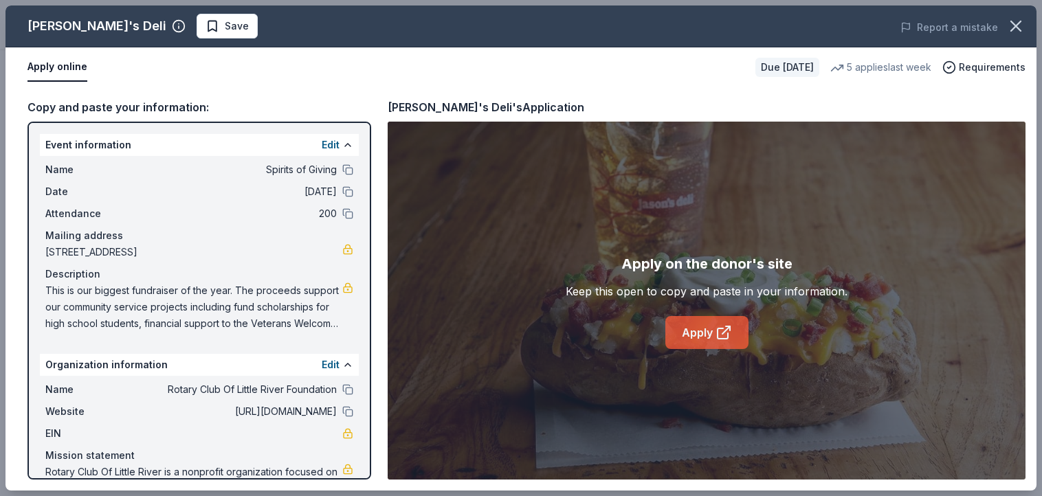
click at [706, 331] on link "Apply" at bounding box center [706, 332] width 83 height 33
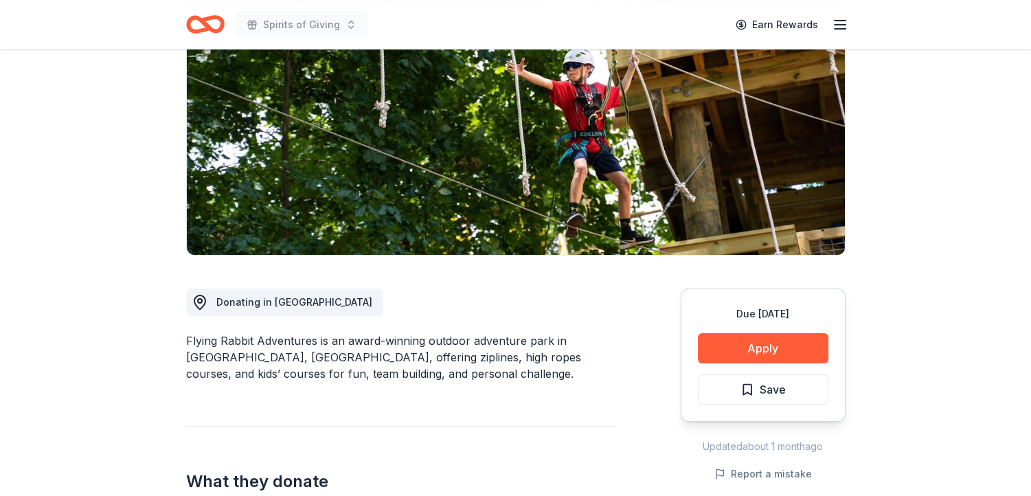
scroll to position [164, 0]
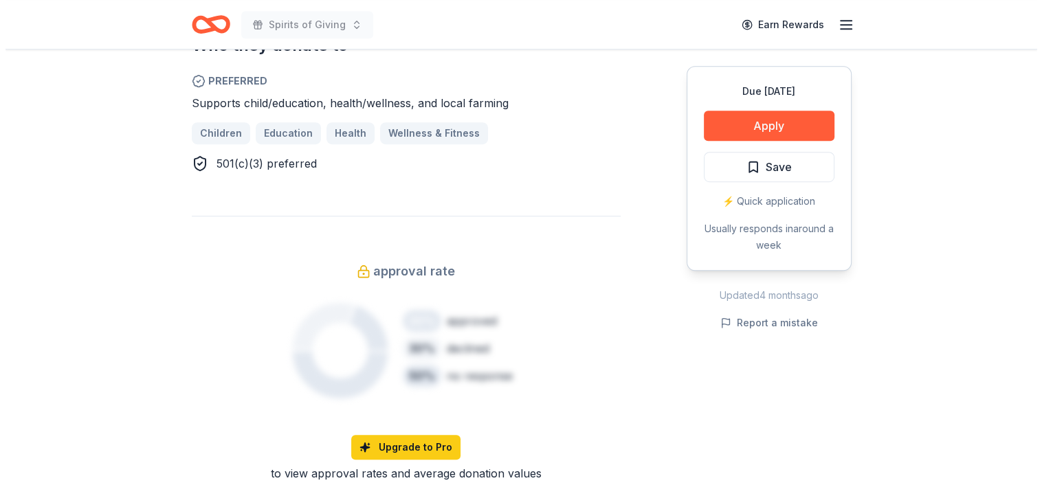
scroll to position [853, 0]
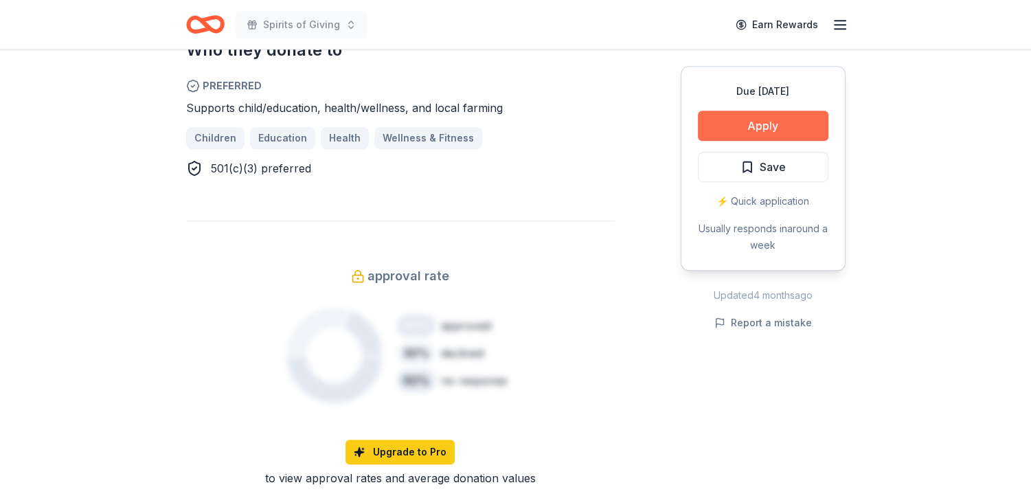
click at [766, 128] on button "Apply" at bounding box center [763, 126] width 131 height 30
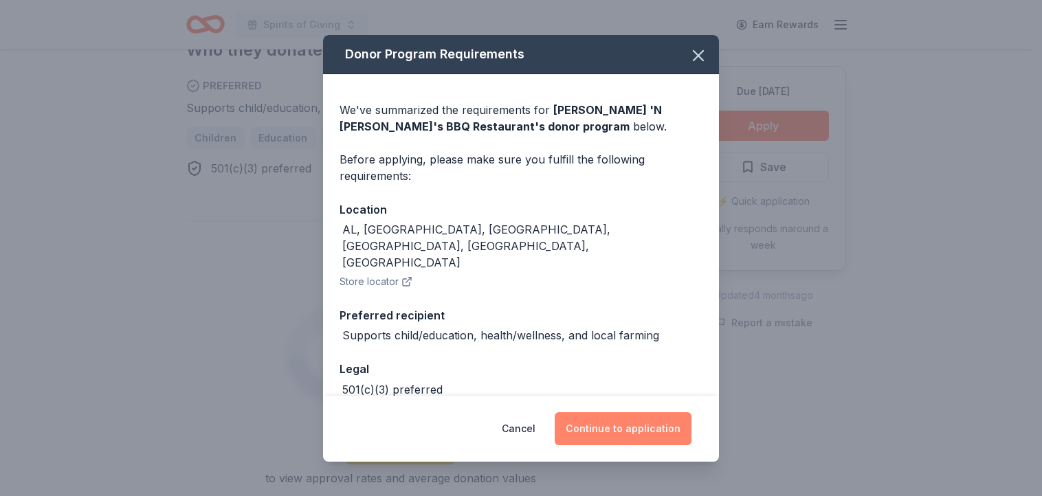
click at [642, 432] on button "Continue to application" at bounding box center [623, 428] width 137 height 33
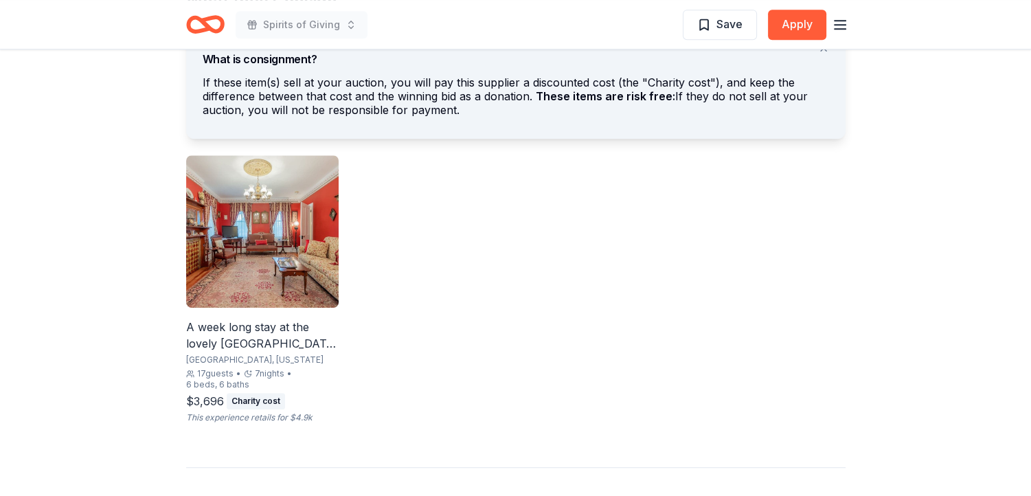
scroll to position [818, 0]
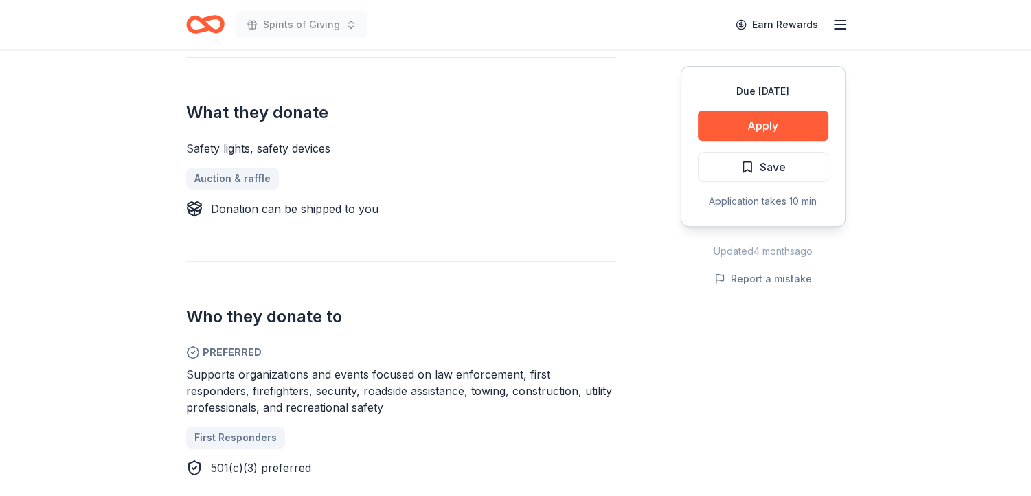
scroll to position [536, 0]
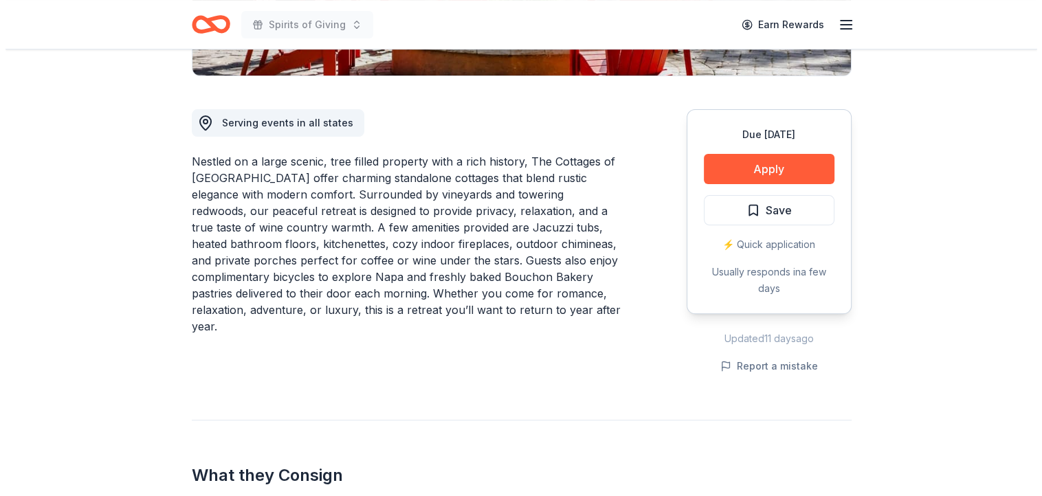
scroll to position [333, 0]
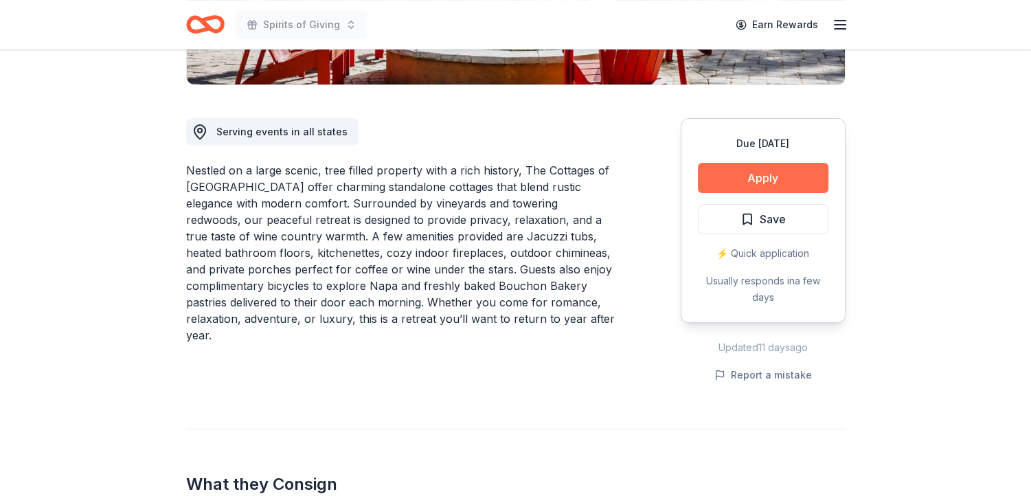
click at [762, 177] on button "Apply" at bounding box center [763, 178] width 131 height 30
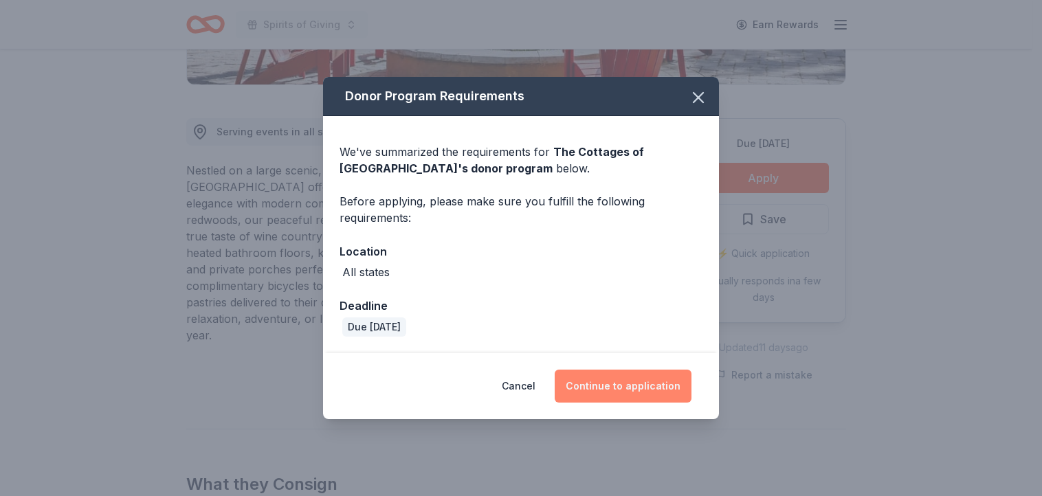
click at [646, 386] on button "Continue to application" at bounding box center [623, 386] width 137 height 33
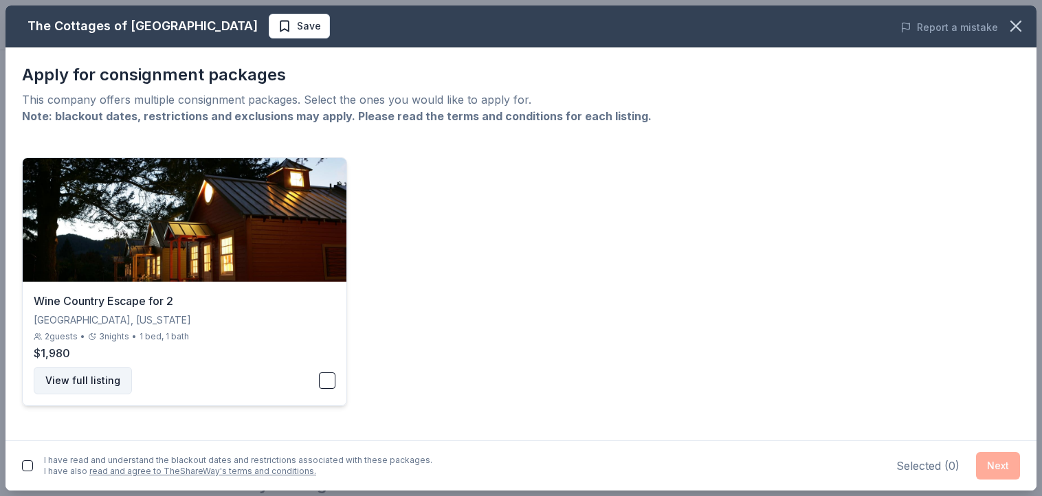
click at [77, 381] on button "View full listing" at bounding box center [83, 380] width 98 height 27
click at [28, 468] on button "button" at bounding box center [27, 465] width 11 height 11
click at [331, 381] on button "button" at bounding box center [327, 380] width 16 height 16
click at [995, 469] on button "Next" at bounding box center [998, 465] width 44 height 27
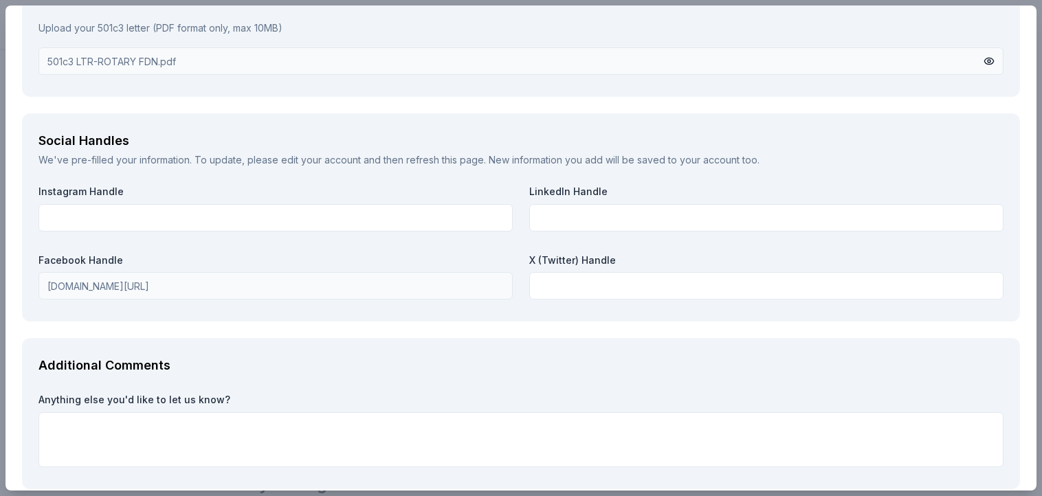
scroll to position [1535, 0]
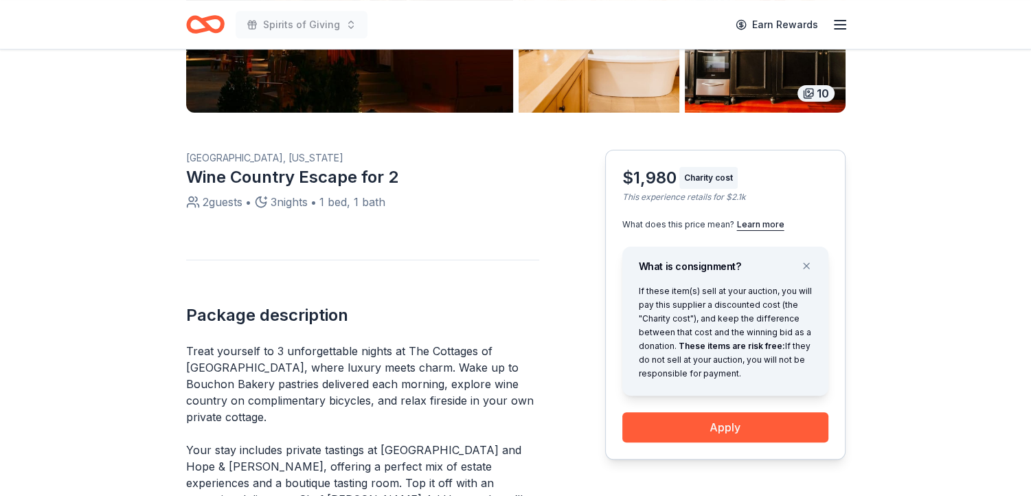
scroll to position [324, 0]
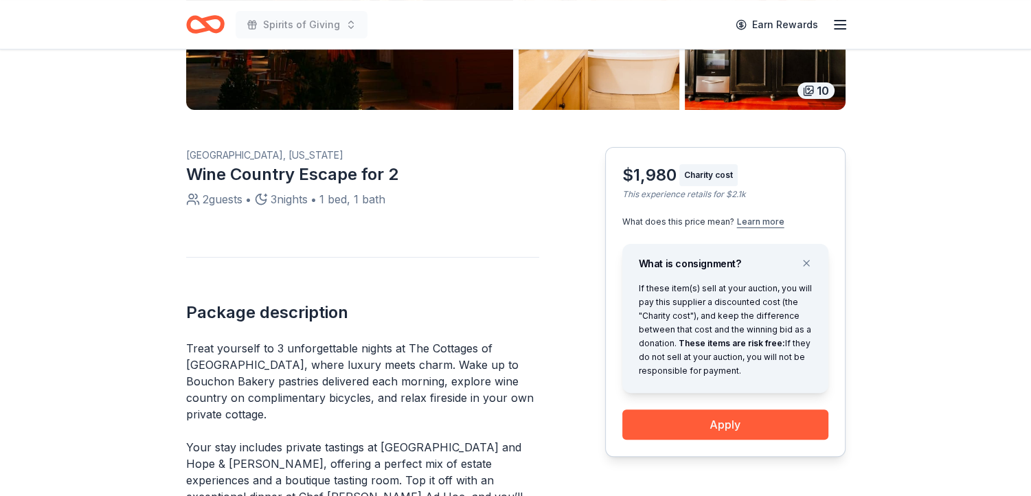
click at [759, 223] on button "Learn more" at bounding box center [760, 221] width 47 height 11
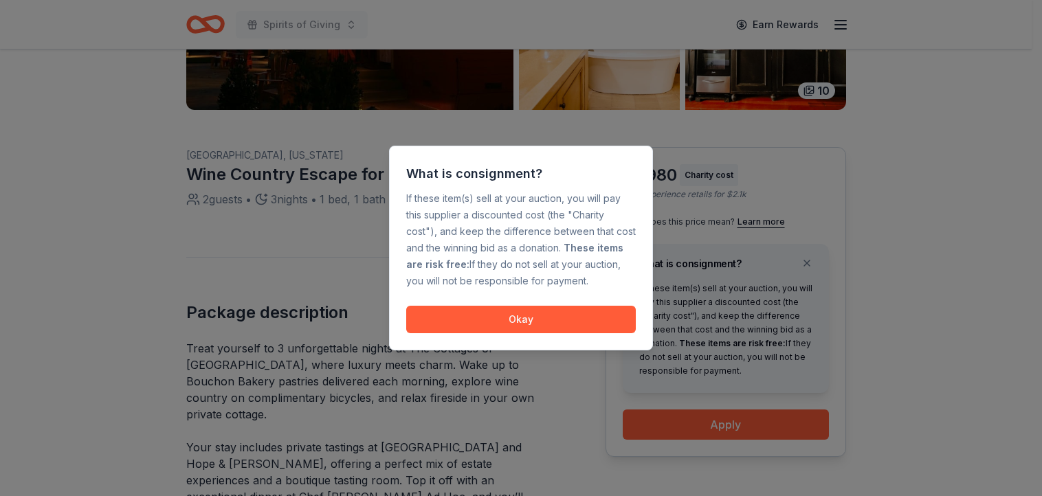
click at [520, 320] on button "Okay" at bounding box center [521, 319] width 230 height 27
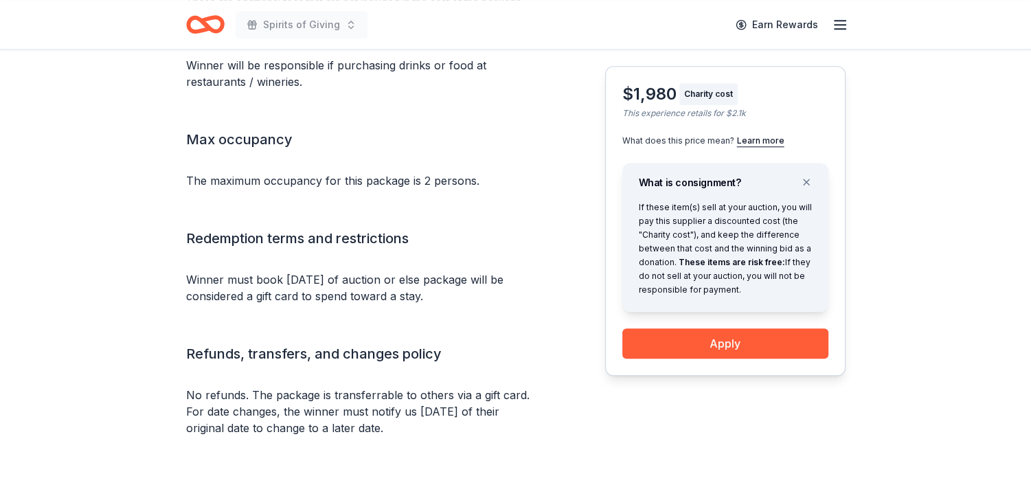
scroll to position [1366, 0]
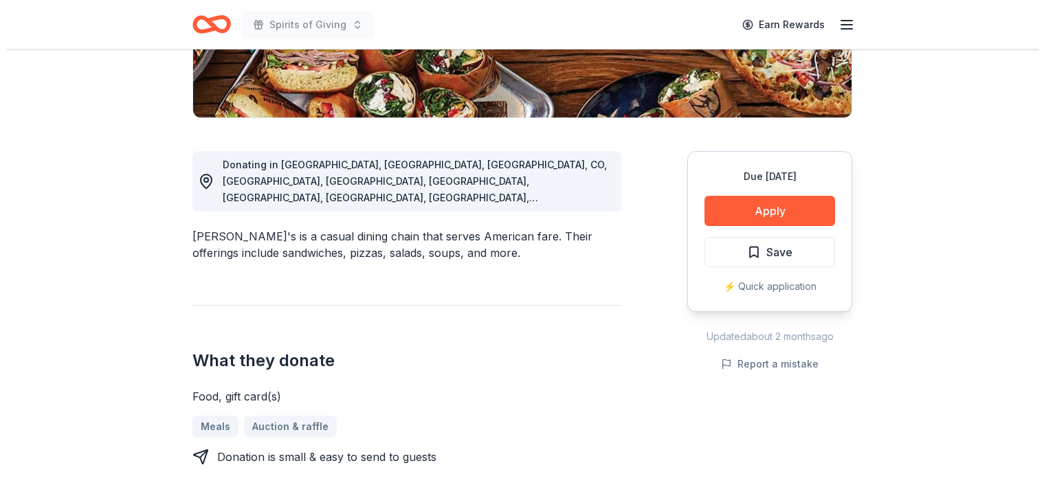
scroll to position [309, 0]
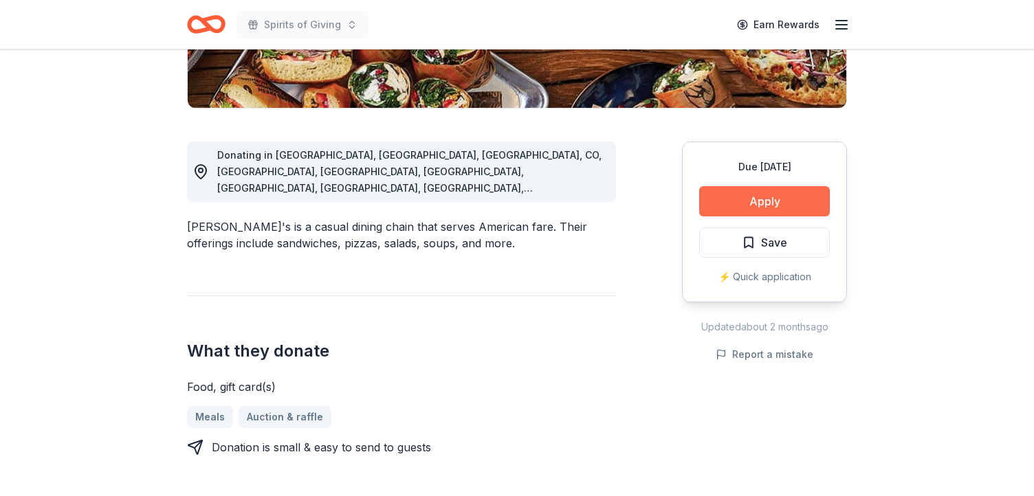
click at [759, 201] on button "Apply" at bounding box center [764, 201] width 131 height 30
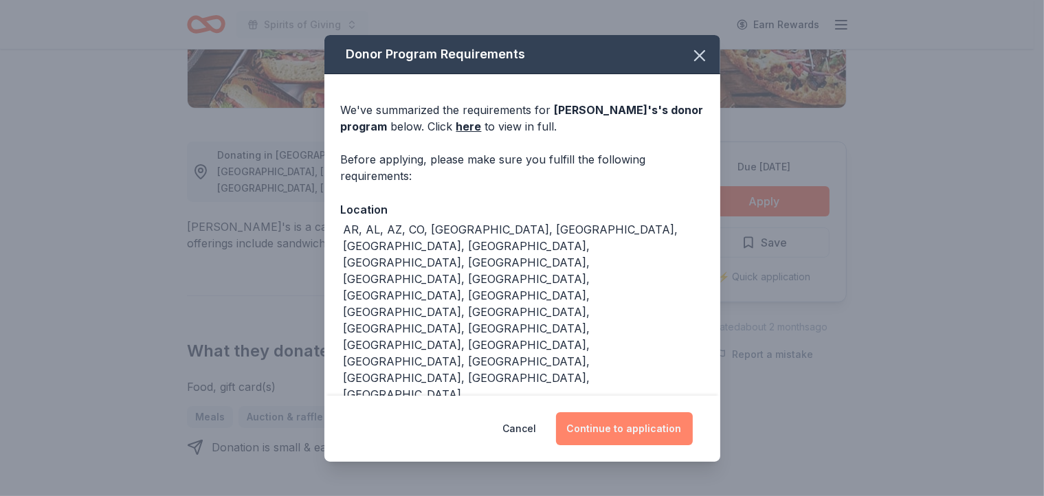
click at [644, 431] on button "Continue to application" at bounding box center [624, 428] width 137 height 33
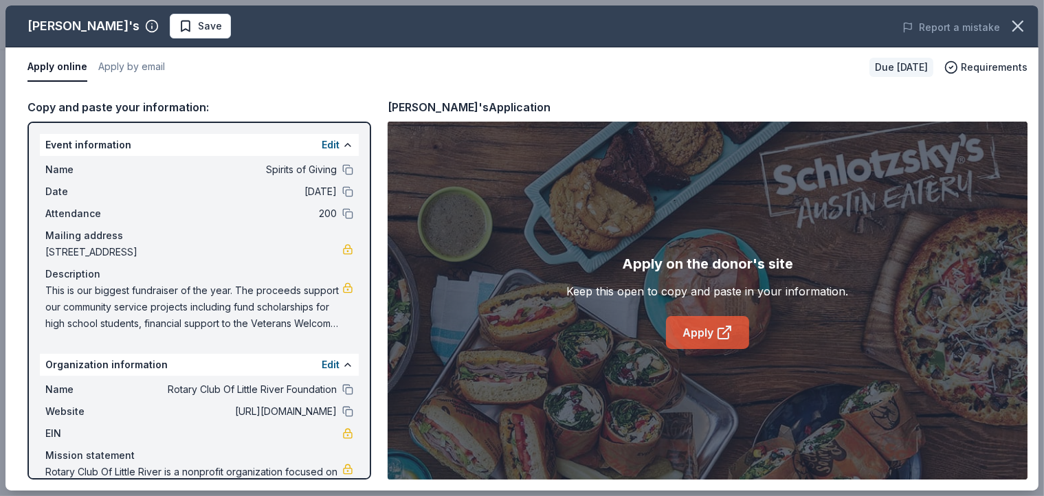
click at [717, 337] on icon at bounding box center [724, 332] width 16 height 16
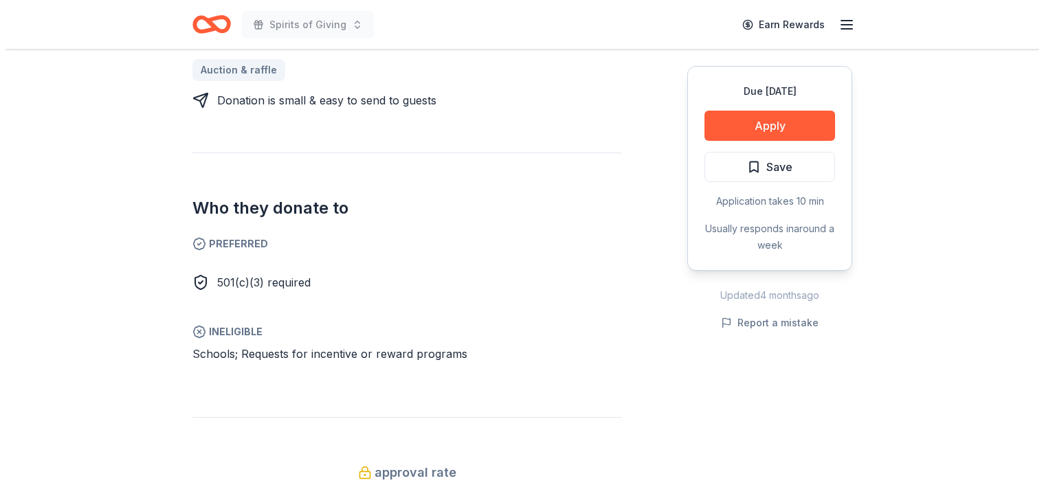
scroll to position [630, 0]
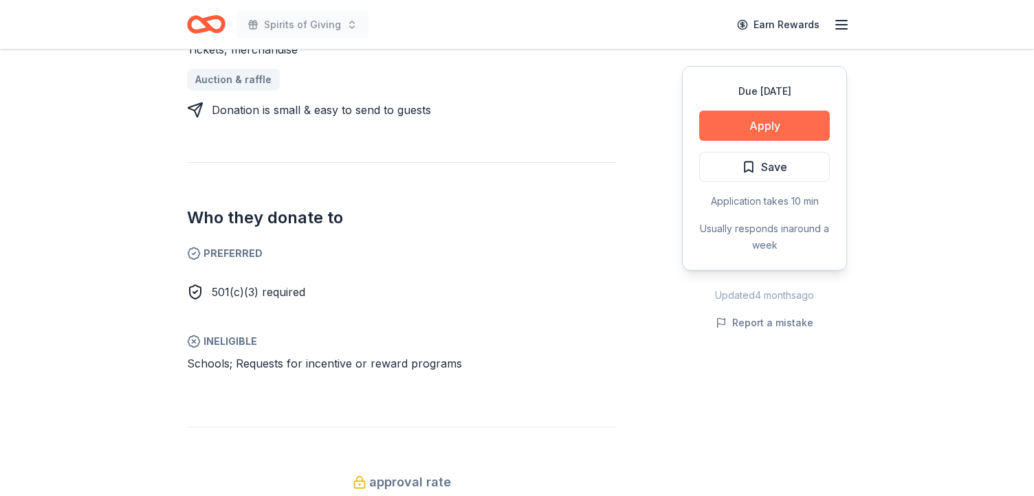
click at [758, 121] on button "Apply" at bounding box center [764, 126] width 131 height 30
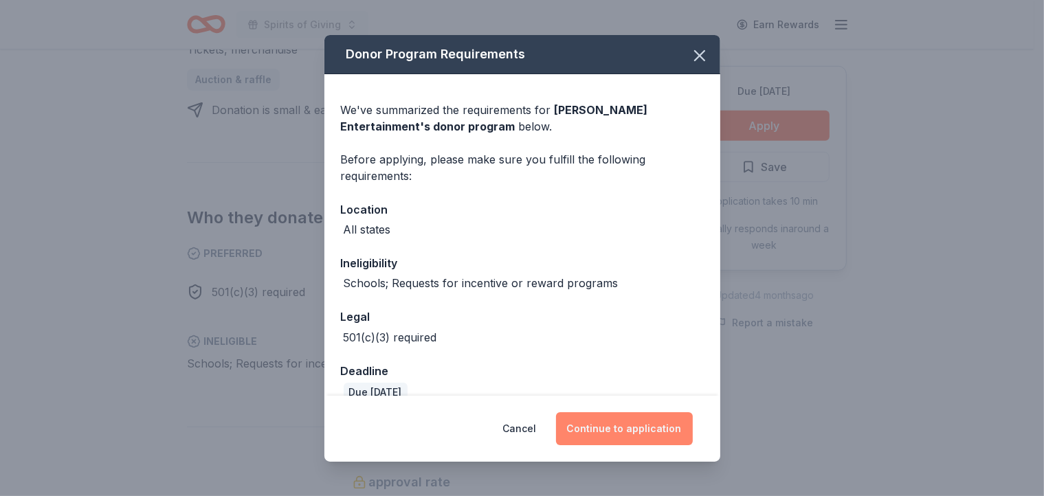
click at [638, 423] on button "Continue to application" at bounding box center [624, 428] width 137 height 33
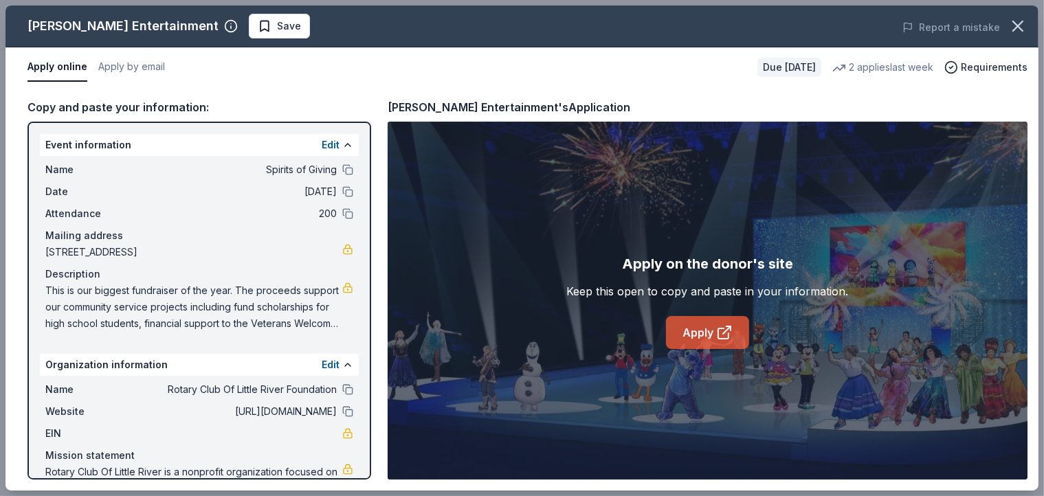
click at [720, 333] on icon at bounding box center [724, 332] width 16 height 16
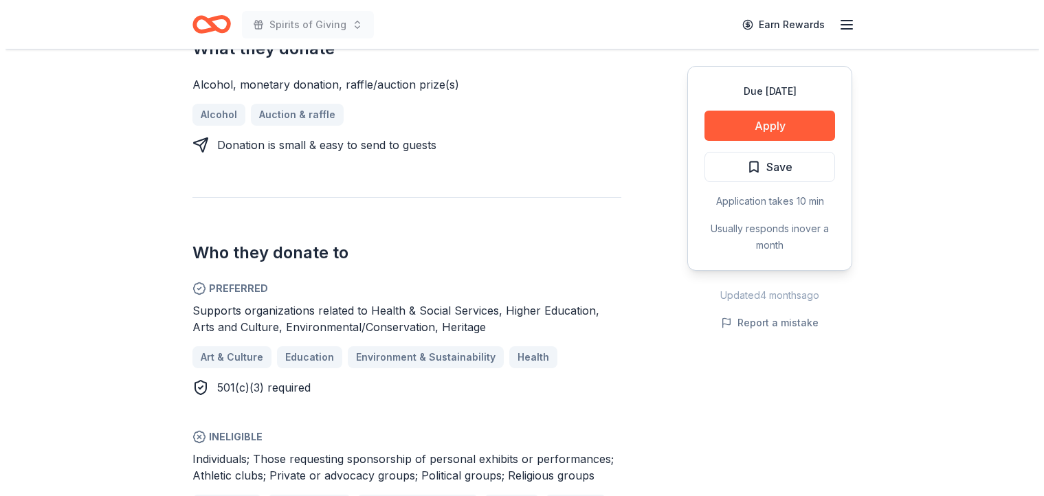
scroll to position [626, 0]
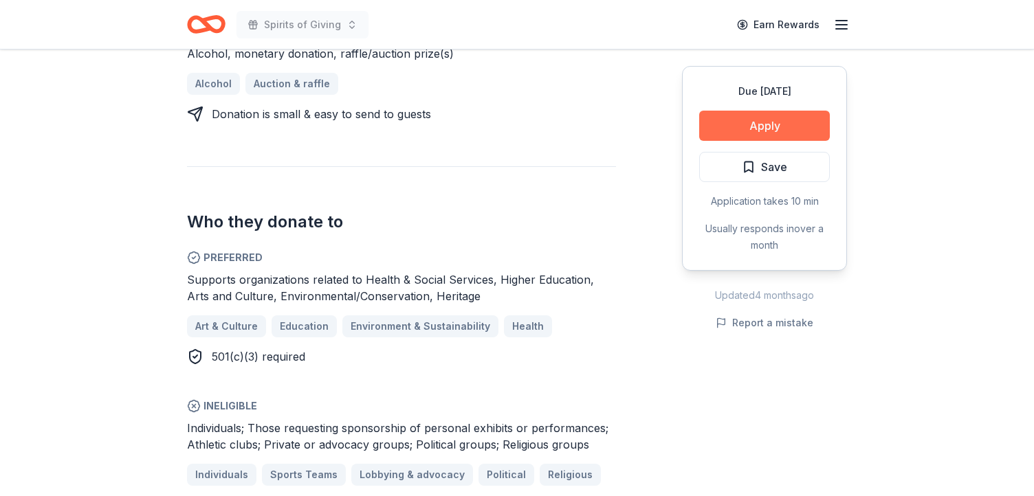
click at [764, 130] on button "Apply" at bounding box center [764, 126] width 131 height 30
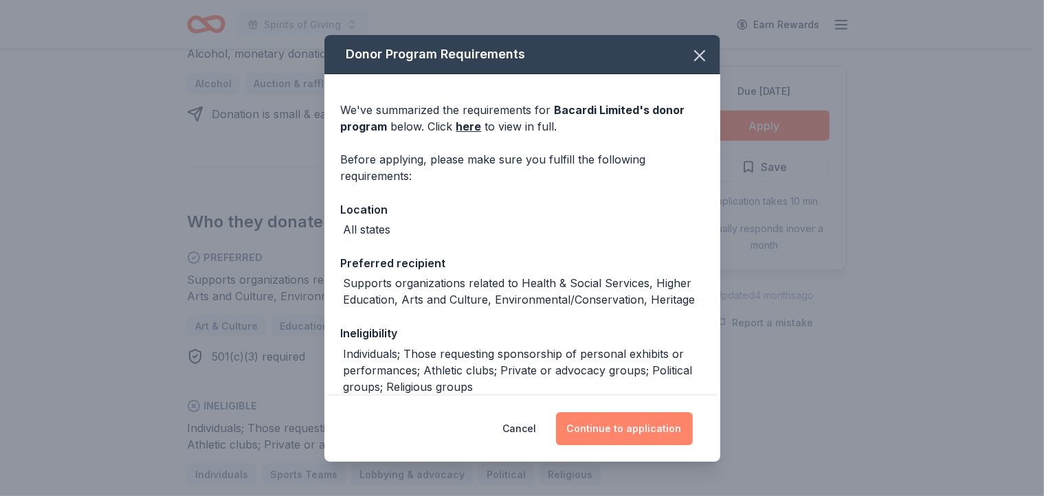
click at [648, 431] on button "Continue to application" at bounding box center [624, 428] width 137 height 33
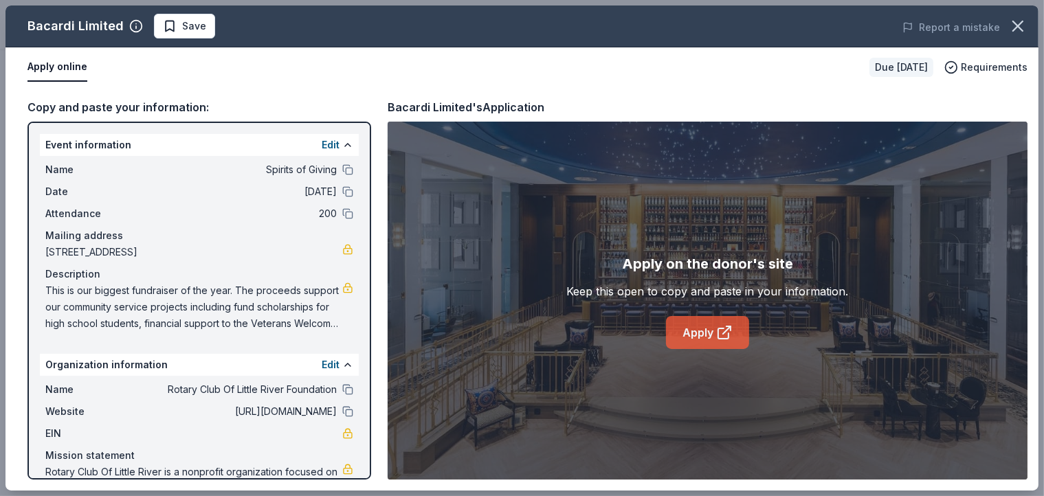
click at [707, 331] on link "Apply" at bounding box center [707, 332] width 83 height 33
